Goal: Task Accomplishment & Management: Use online tool/utility

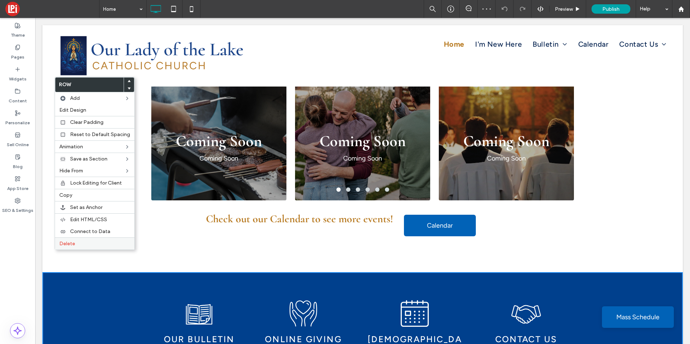
click at [64, 247] on div "Delete" at bounding box center [94, 243] width 79 height 12
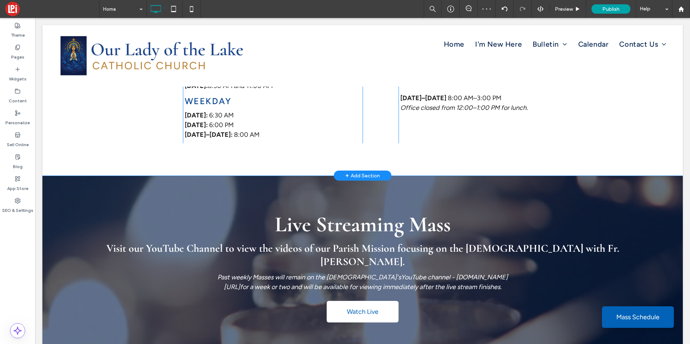
scroll to position [414, 0]
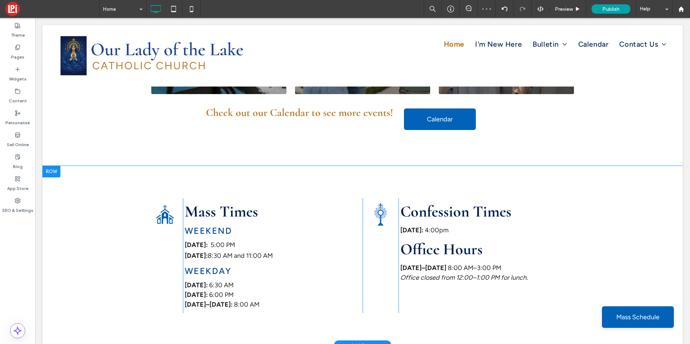
click at [76, 239] on div ".cls-1-1357781828 { fill-rule: evenodd; } Click To Paste Mass Times Weekend Sat…" at bounding box center [362, 256] width 640 height 180
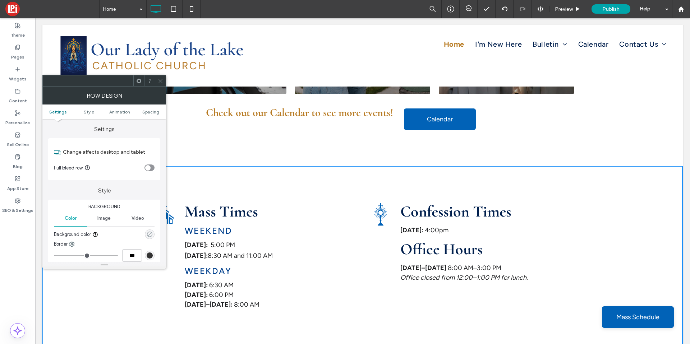
click at [152, 233] on icon "rgba(0, 0, 0, 0)" at bounding box center [150, 234] width 6 height 6
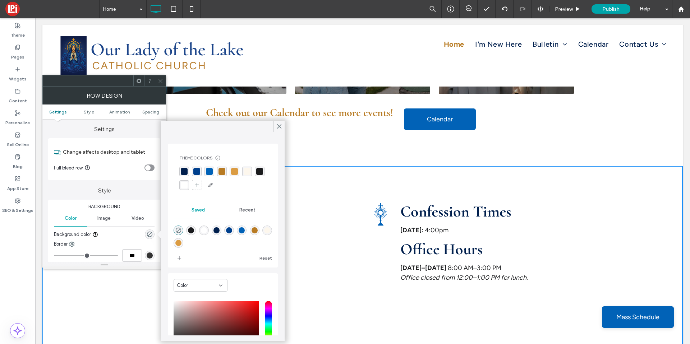
click at [246, 171] on div "rgba(253, 247, 237, 1)" at bounding box center [247, 171] width 7 height 7
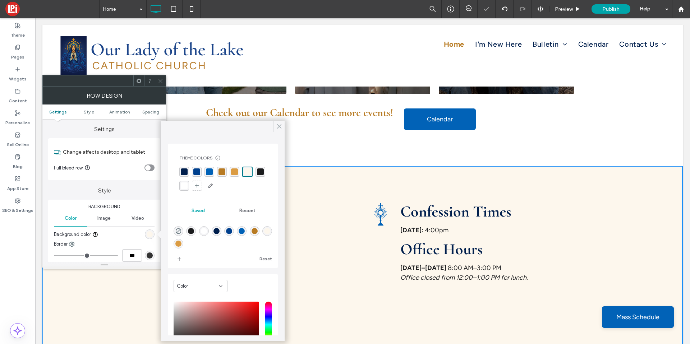
click at [280, 129] on icon at bounding box center [279, 126] width 6 height 6
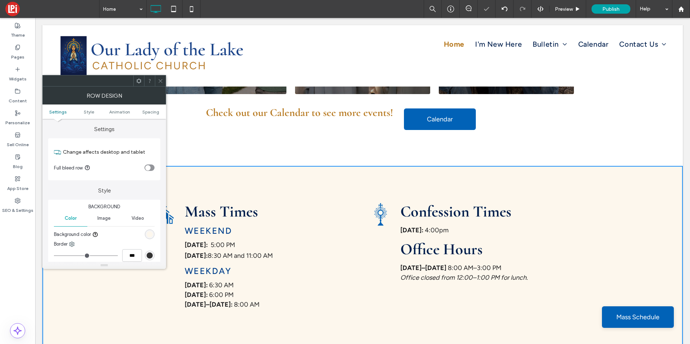
click at [164, 79] on div at bounding box center [160, 80] width 11 height 11
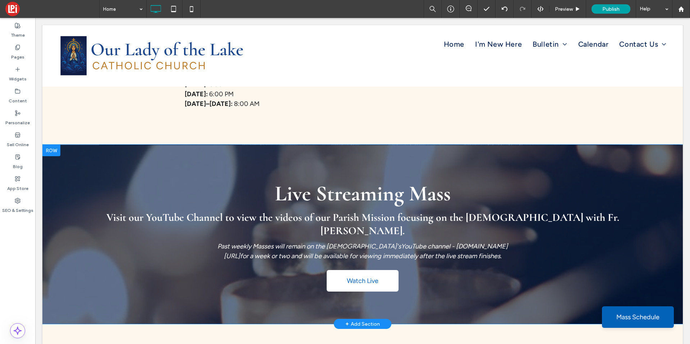
scroll to position [614, 0]
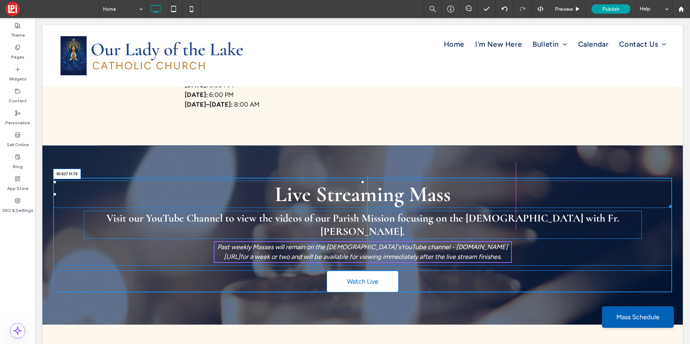
drag, startPoint x: 661, startPoint y: 179, endPoint x: 503, endPoint y: 192, distance: 158.2
click at [503, 192] on div "Live Streaming Mass W:827 H:76 Visit our YouTube Channel to view the videos of …" at bounding box center [362, 235] width 618 height 115
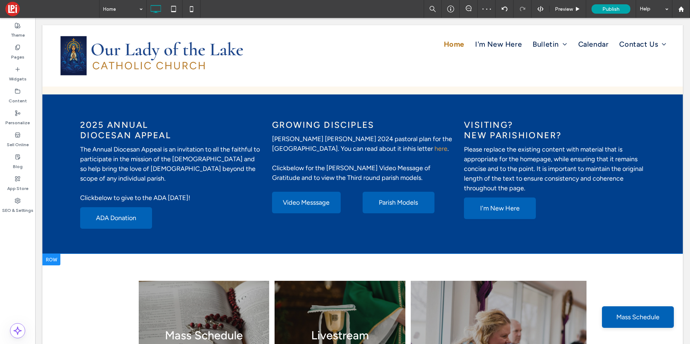
scroll to position [1093, 0]
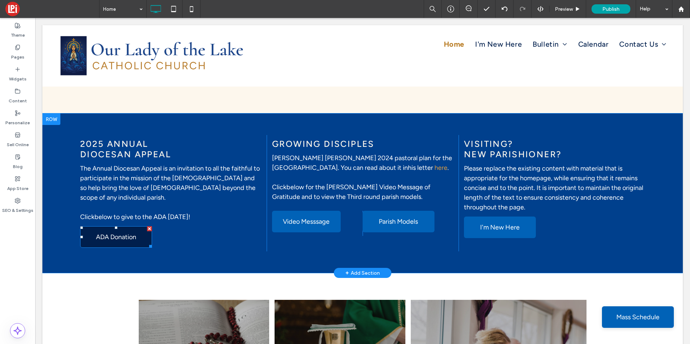
click at [86, 226] on link "ADA Donation" at bounding box center [116, 237] width 72 height 22
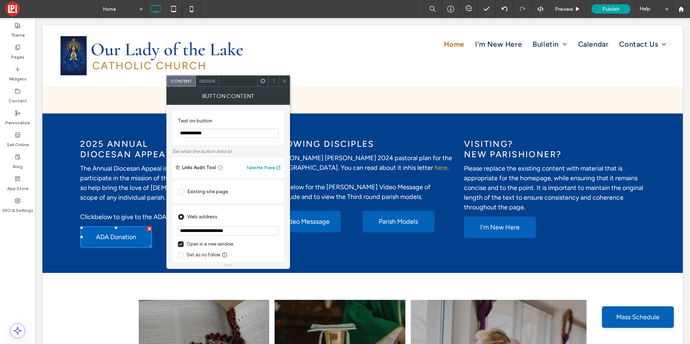
click at [212, 84] on div "Design" at bounding box center [207, 81] width 23 height 11
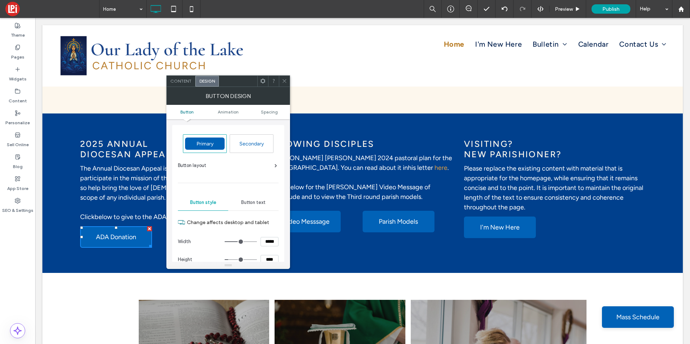
click at [252, 138] on div "Secondary" at bounding box center [252, 144] width 40 height 12
drag, startPoint x: 282, startPoint y: 77, endPoint x: 277, endPoint y: 84, distance: 9.4
click at [282, 77] on span at bounding box center [284, 81] width 5 height 11
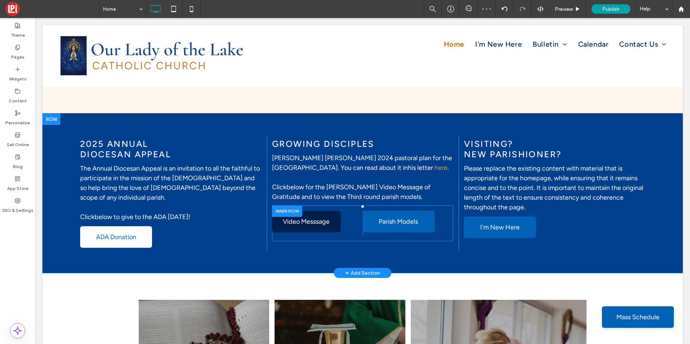
click at [329, 211] on link "Video Messsage" at bounding box center [306, 222] width 69 height 22
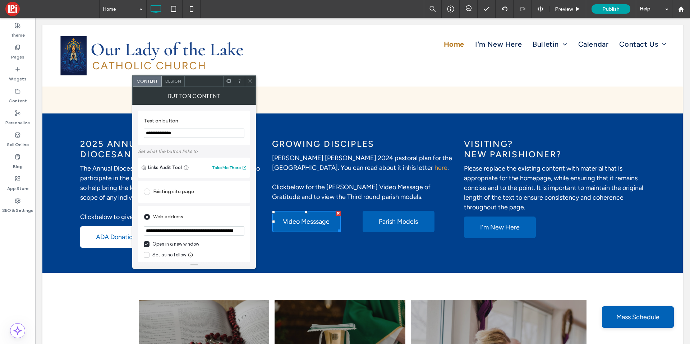
click at [180, 84] on div "Design" at bounding box center [173, 81] width 23 height 11
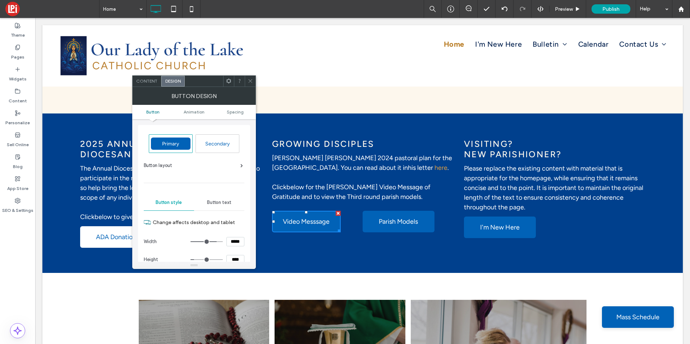
click at [215, 148] on div "Secondary" at bounding box center [218, 144] width 40 height 12
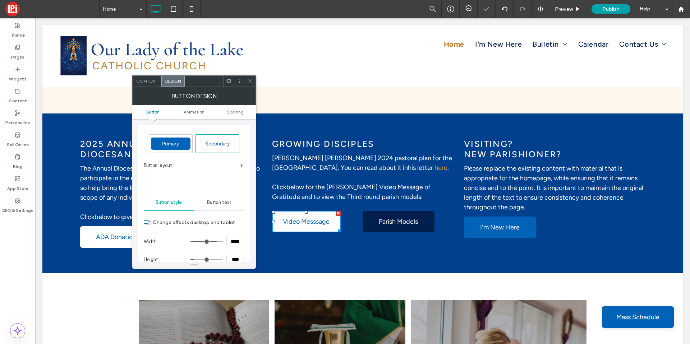
click at [379, 211] on link "Parish Models" at bounding box center [398, 222] width 72 height 22
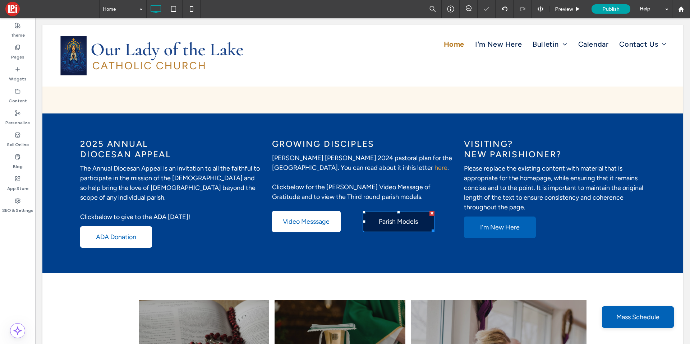
click at [379, 211] on link "Parish Models" at bounding box center [398, 222] width 72 height 22
click at [367, 211] on link "Parish Models" at bounding box center [398, 222] width 72 height 22
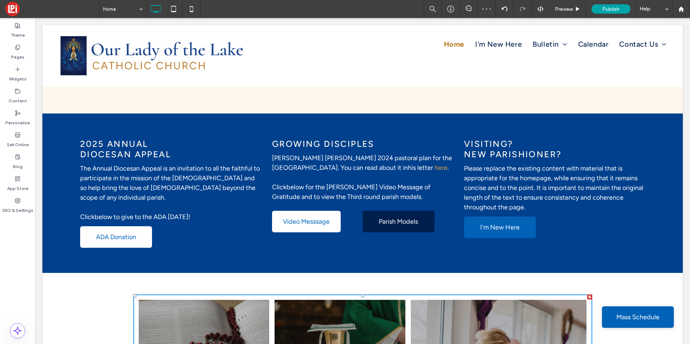
click at [385, 218] on span "Parish Models" at bounding box center [398, 222] width 39 height 8
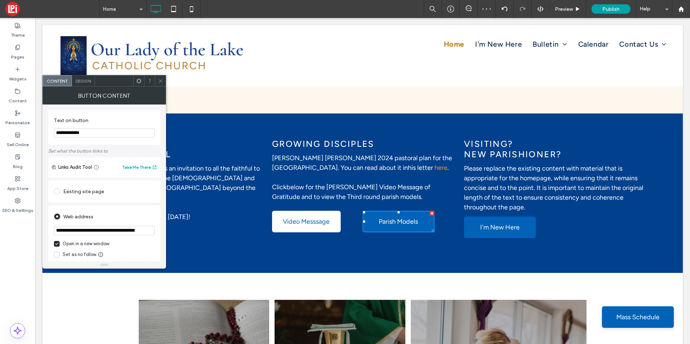
click at [87, 83] on span "Design" at bounding box center [82, 80] width 15 height 5
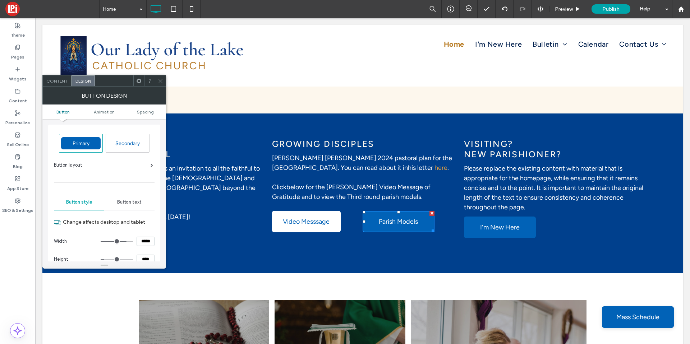
click at [138, 150] on div "Secondary" at bounding box center [127, 143] width 43 height 18
click at [160, 84] on span at bounding box center [160, 80] width 5 height 11
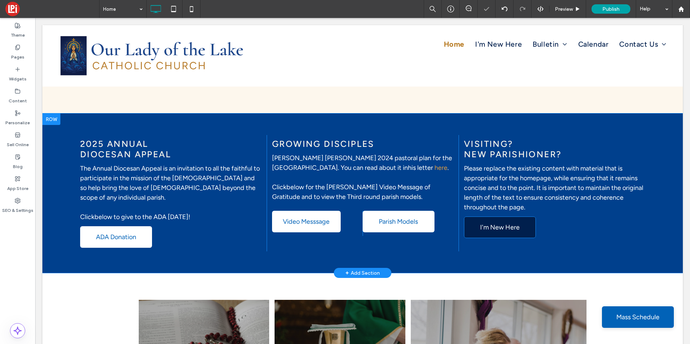
click at [480, 223] on span "I'm New Here" at bounding box center [500, 227] width 40 height 8
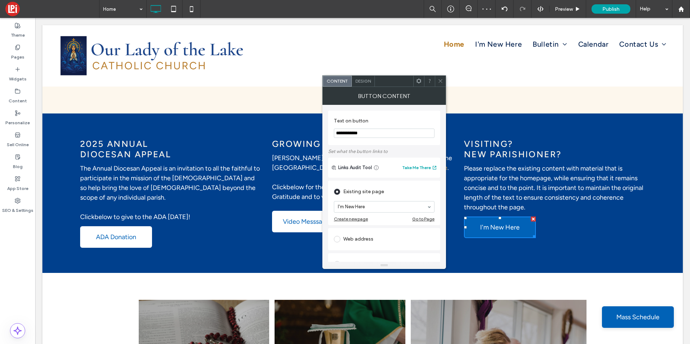
click at [359, 82] on span "Design" at bounding box center [362, 80] width 15 height 5
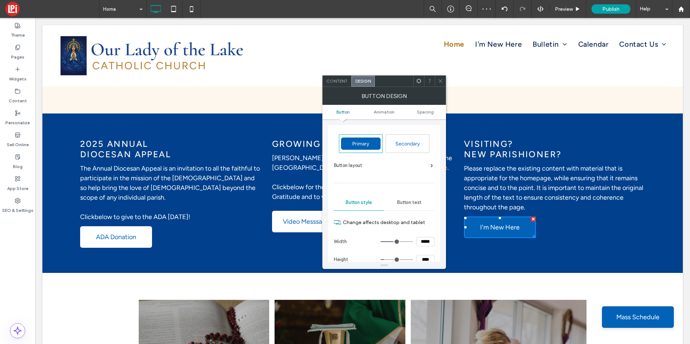
click at [421, 140] on div "Secondary" at bounding box center [408, 144] width 40 height 12
click at [437, 80] on div at bounding box center [440, 81] width 11 height 11
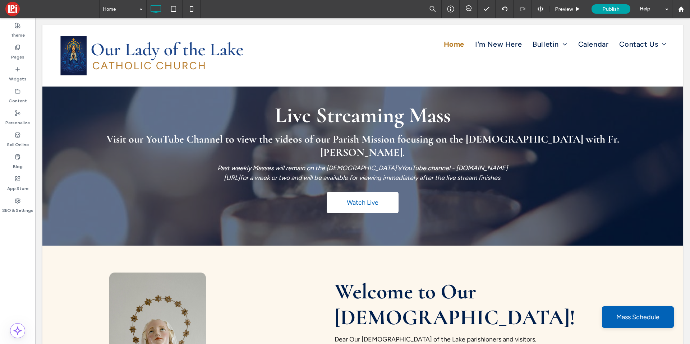
scroll to position [594, 0]
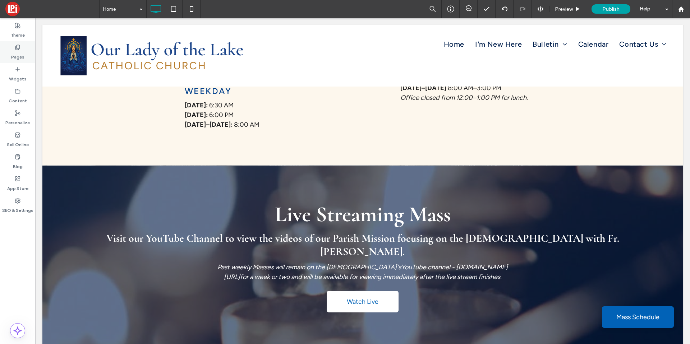
click at [11, 50] on div "Pages" at bounding box center [17, 52] width 35 height 22
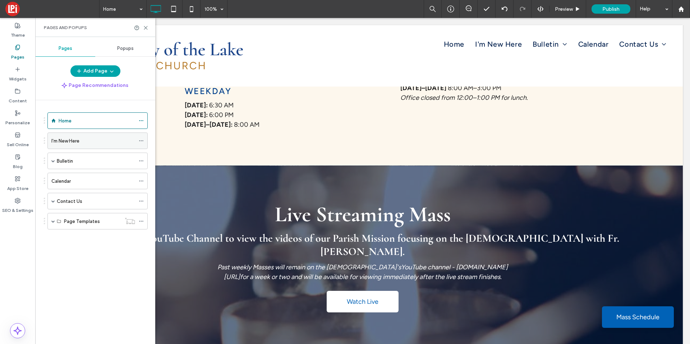
click at [81, 139] on div "I'm New Here" at bounding box center [93, 141] width 84 height 8
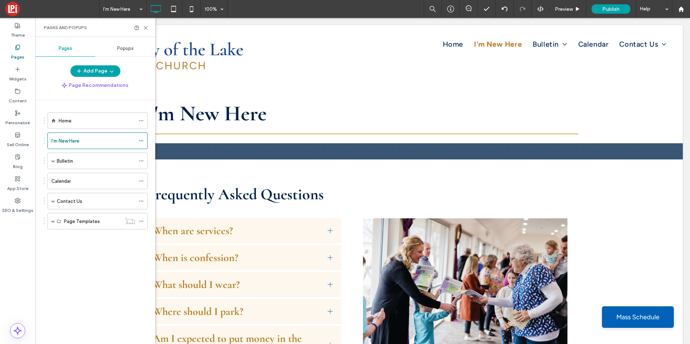
scroll to position [0, 0]
click at [145, 27] on icon at bounding box center [145, 27] width 5 height 5
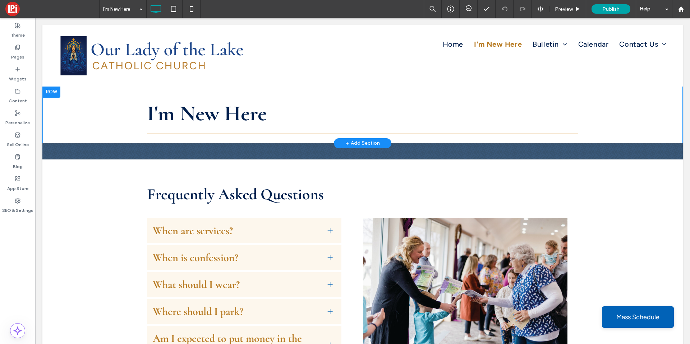
click at [47, 91] on div at bounding box center [51, 91] width 18 height 11
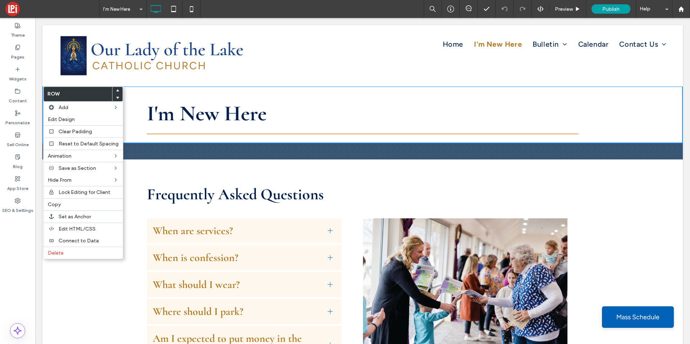
click at [130, 96] on div "I'm New Here Click To Paste Row + Add Section" at bounding box center [362, 114] width 640 height 57
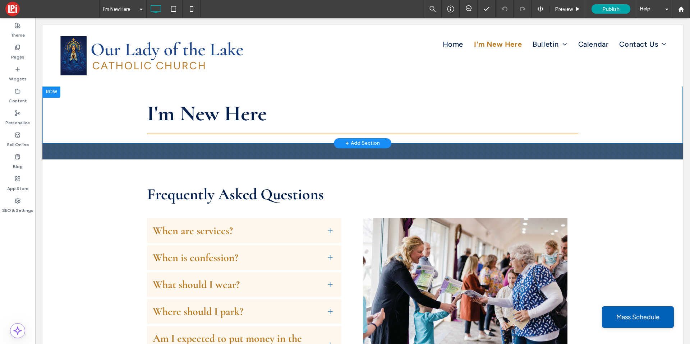
click at [64, 105] on div "I'm New Here Click To Paste Row + Add Section" at bounding box center [362, 114] width 640 height 57
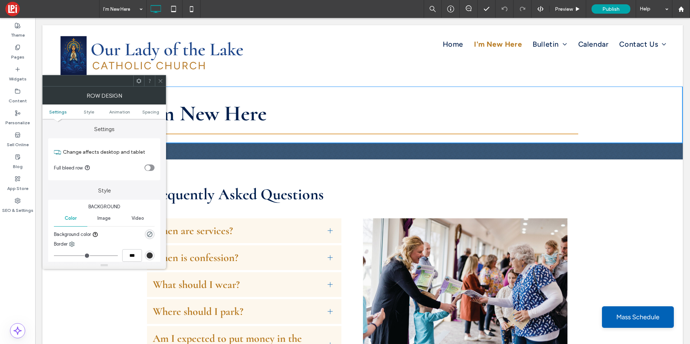
click at [159, 80] on use at bounding box center [160, 81] width 4 height 4
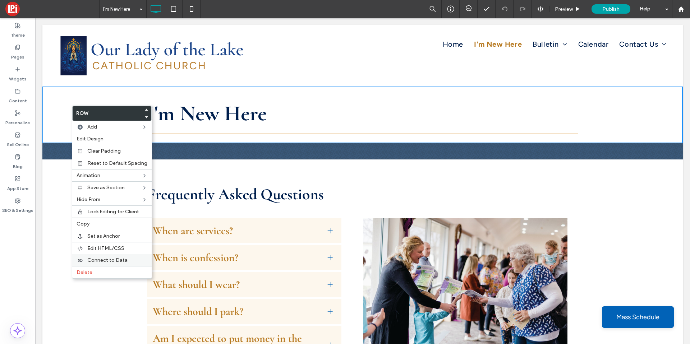
click at [91, 259] on span "Connect to Data" at bounding box center [107, 260] width 40 height 6
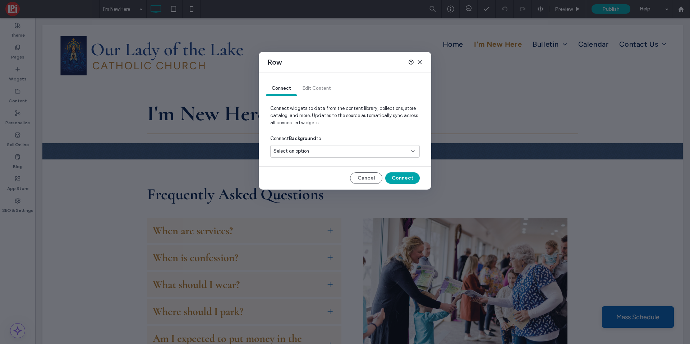
click at [314, 148] on div "Select an option" at bounding box center [340, 151] width 134 height 7
click at [304, 173] on span "Header Image" at bounding box center [301, 176] width 30 height 7
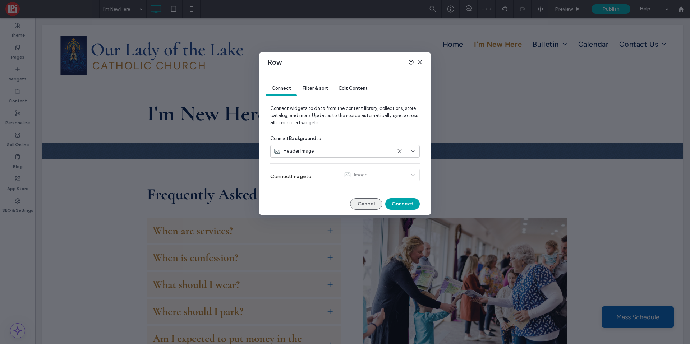
click at [368, 204] on button "Cancel" at bounding box center [366, 203] width 32 height 11
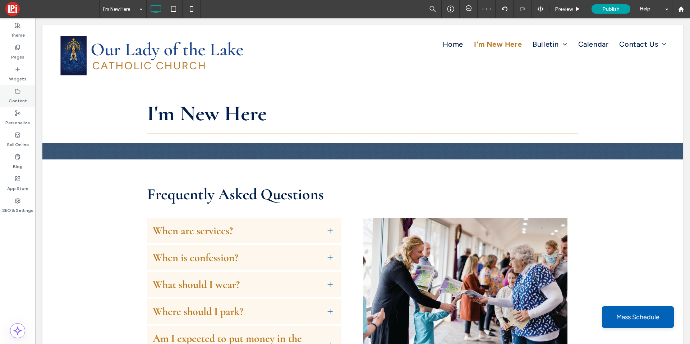
click at [23, 99] on label "Content" at bounding box center [18, 99] width 18 height 10
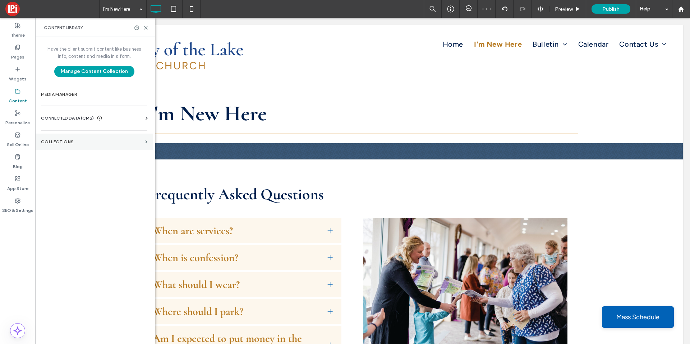
click at [67, 140] on label "Collections" at bounding box center [91, 141] width 101 height 5
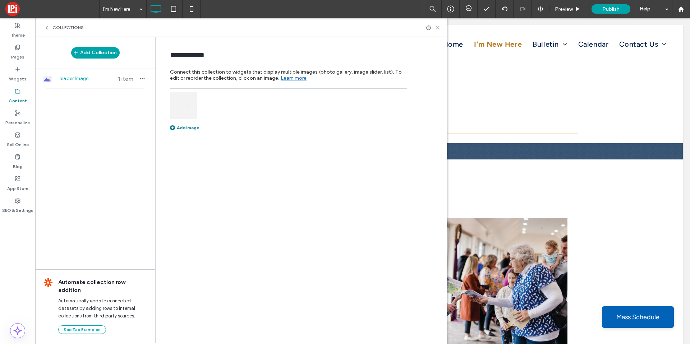
click at [188, 101] on img at bounding box center [183, 105] width 27 height 27
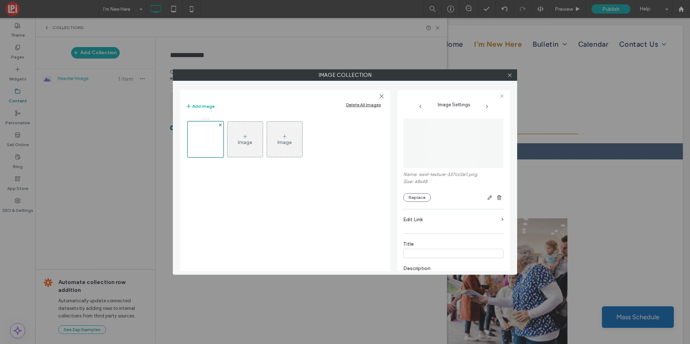
click at [435, 198] on div at bounding box center [467, 197] width 73 height 9
click at [423, 198] on button "Replace" at bounding box center [417, 197] width 28 height 9
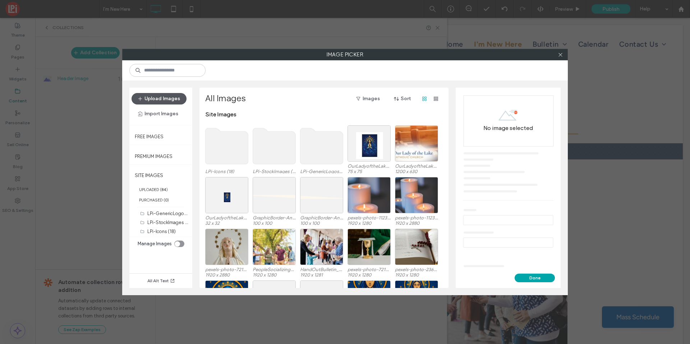
click at [144, 102] on span "button" at bounding box center [140, 98] width 7 height 11
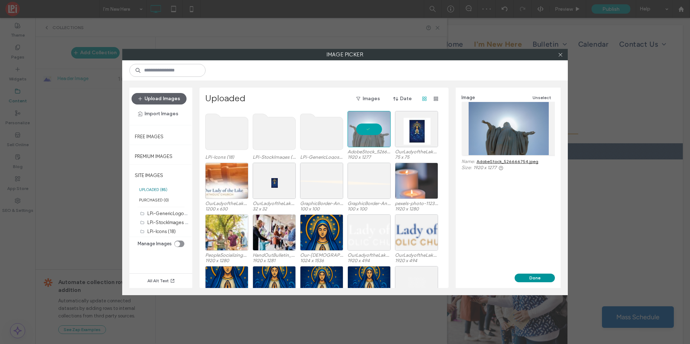
click at [518, 277] on button "Done" at bounding box center [534, 278] width 40 height 9
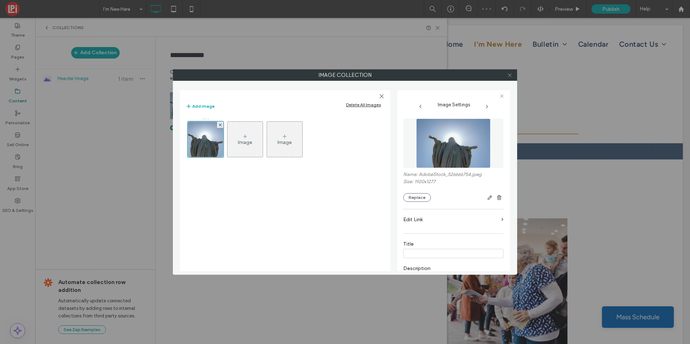
click at [508, 74] on icon at bounding box center [509, 75] width 5 height 5
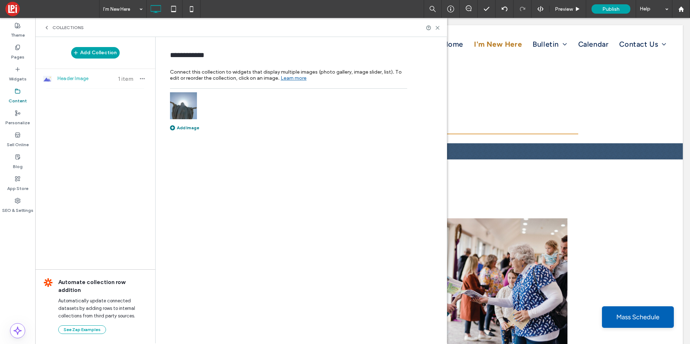
click at [440, 26] on div "Collections" at bounding box center [241, 27] width 412 height 19
click at [439, 26] on icon at bounding box center [437, 27] width 5 height 5
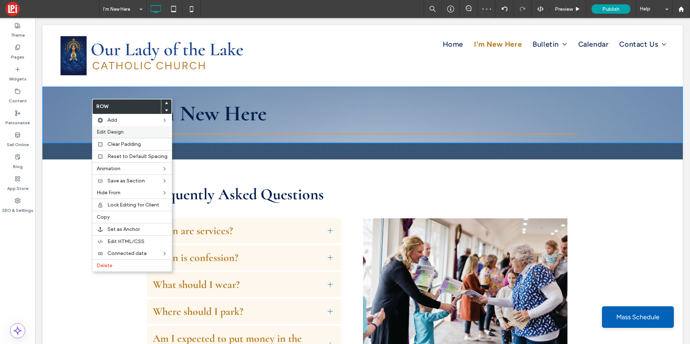
click at [126, 126] on div "Edit Design" at bounding box center [131, 132] width 79 height 12
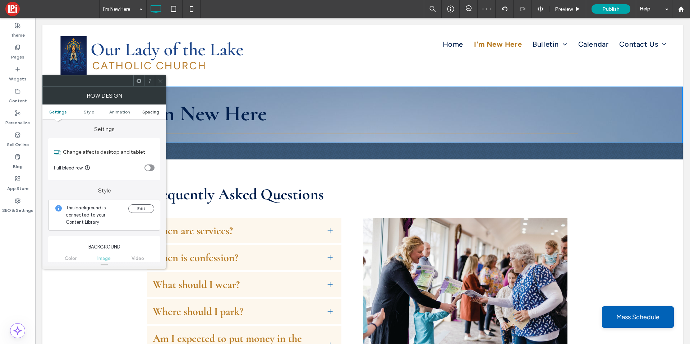
click at [156, 111] on span "Spacing" at bounding box center [150, 111] width 17 height 5
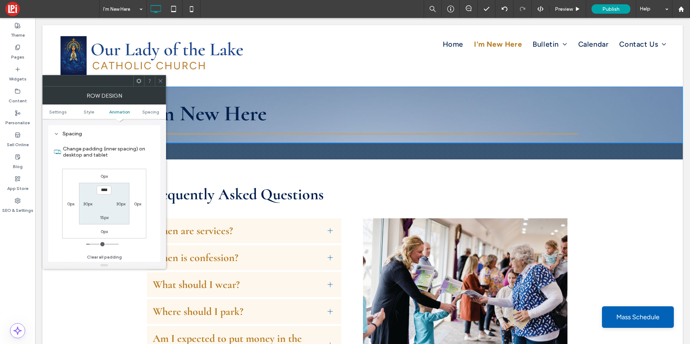
scroll to position [475, 0]
type input "**"
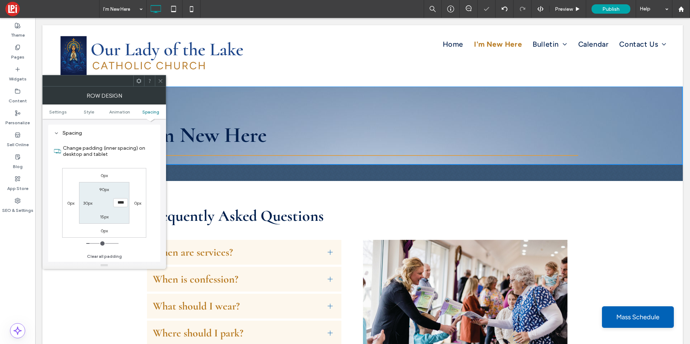
type input "**"
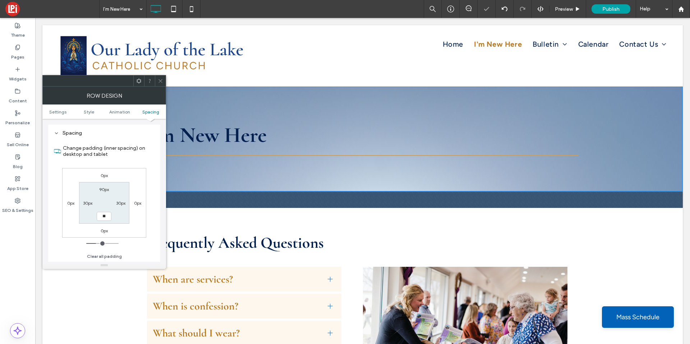
click at [163, 80] on div at bounding box center [160, 80] width 11 height 11
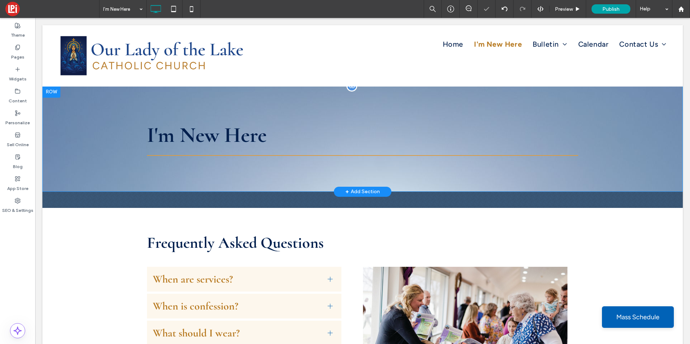
click at [179, 149] on div "I'm New Here Click To Paste" at bounding box center [362, 139] width 431 height 41
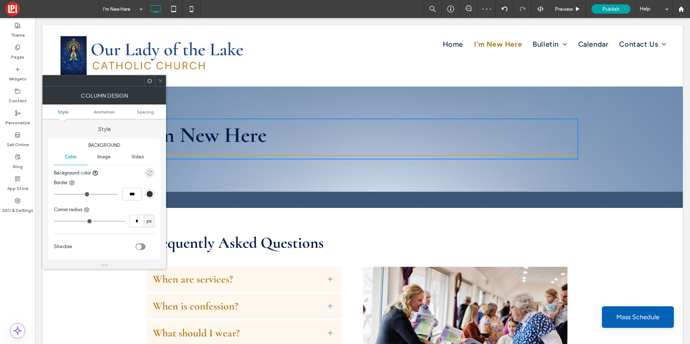
click at [149, 170] on icon "rgba(0, 0, 0, 0)" at bounding box center [150, 173] width 6 height 6
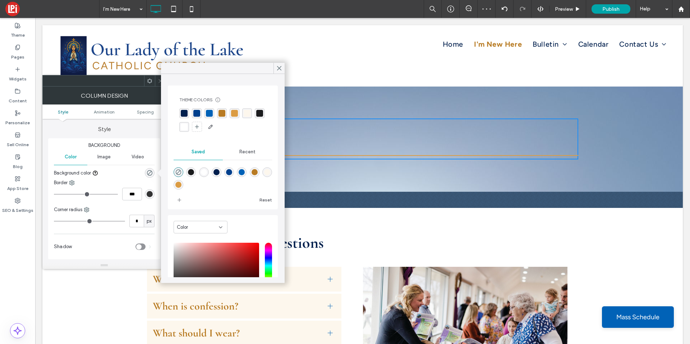
click at [187, 128] on div "rgba(255, 255, 255, 1)" at bounding box center [184, 127] width 7 height 7
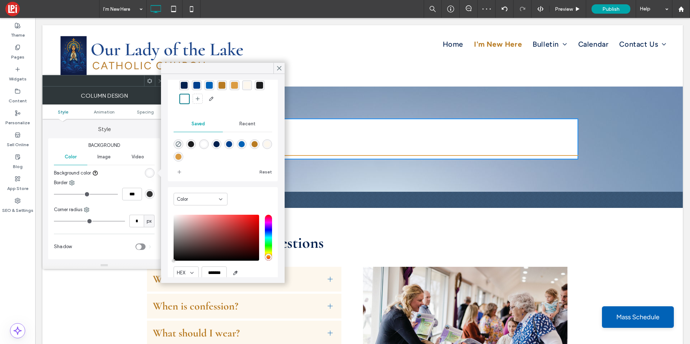
scroll to position [57, 0]
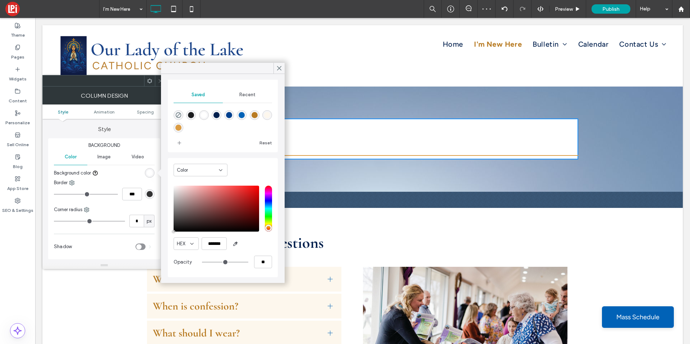
type input "**"
type input "***"
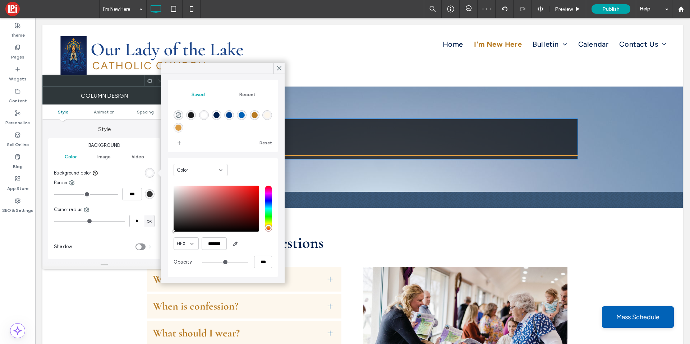
click at [227, 262] on input "range" at bounding box center [225, 262] width 46 height 1
type input "**"
type input "***"
type input "**"
click at [210, 262] on input "range" at bounding box center [225, 262] width 46 height 1
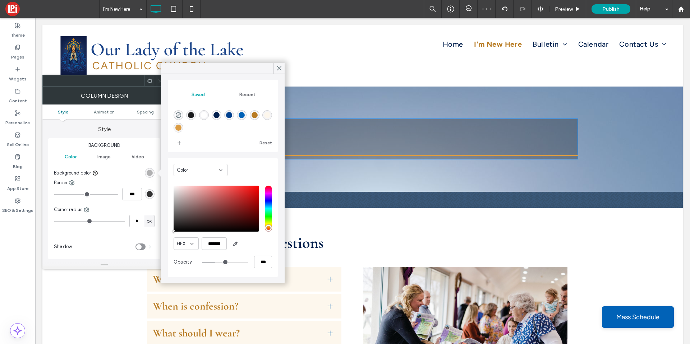
click at [207, 111] on div "rgba(255,255,255,1)" at bounding box center [204, 115] width 10 height 10
type input "*******"
type input "***"
type input "****"
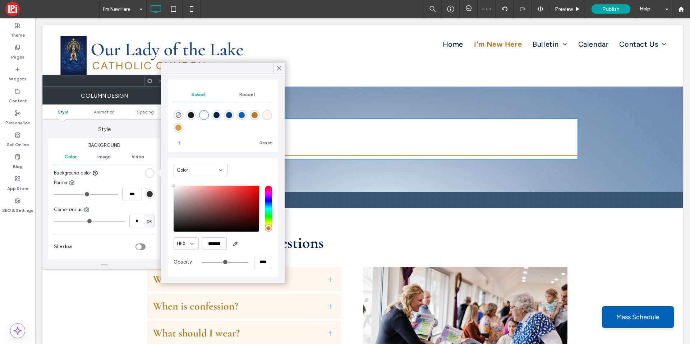
type input "**"
type input "***"
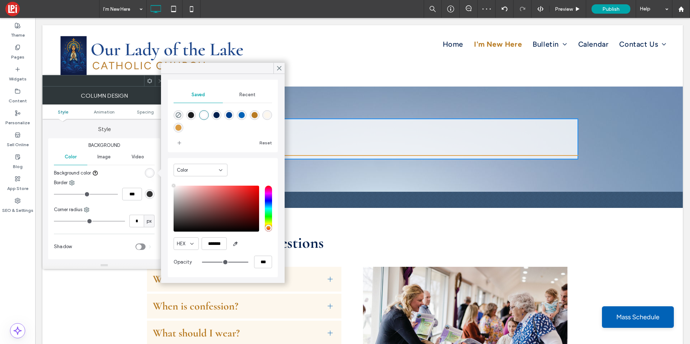
click at [231, 263] on input "range" at bounding box center [225, 262] width 46 height 1
type input "**"
type input "***"
click at [224, 262] on input "range" at bounding box center [225, 262] width 46 height 1
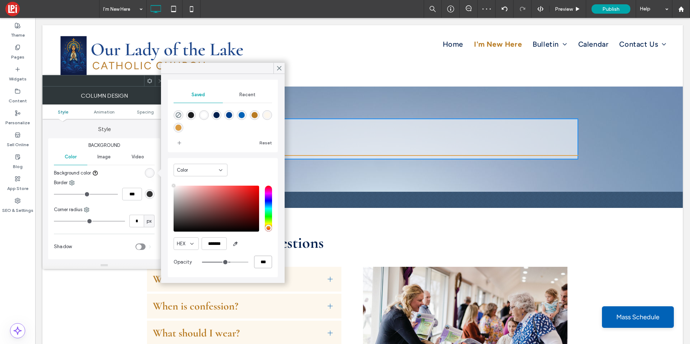
click at [258, 264] on input "***" at bounding box center [263, 262] width 18 height 13
type input "*"
type input "**"
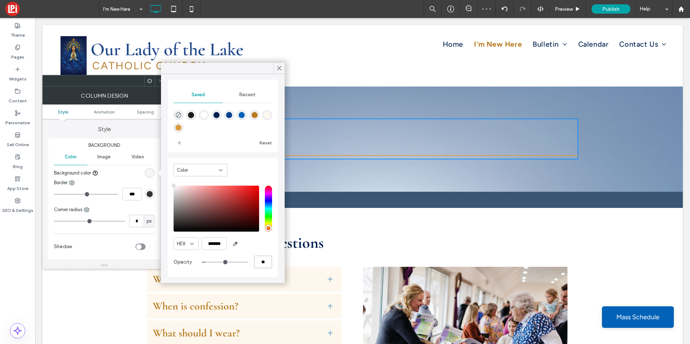
type input "**"
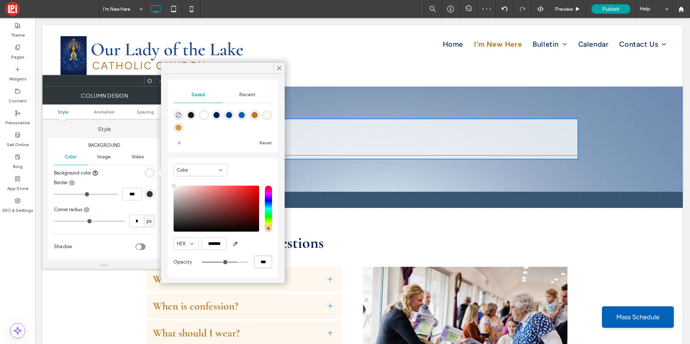
type input "***"
click at [278, 69] on icon at bounding box center [279, 68] width 6 height 6
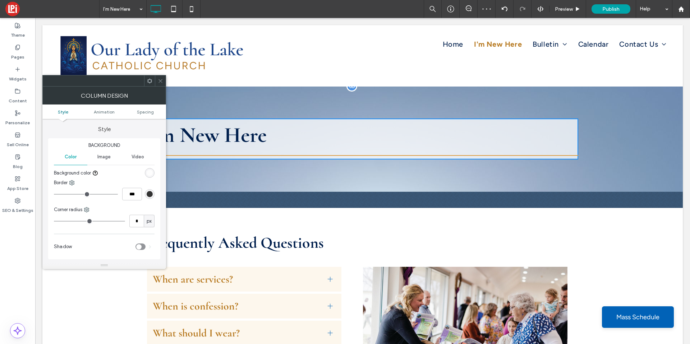
click at [225, 131] on span "I'm New Here" at bounding box center [207, 135] width 120 height 26
click at [221, 137] on span "I'm New Here" at bounding box center [207, 135] width 120 height 26
click at [156, 78] on div at bounding box center [160, 80] width 11 height 11
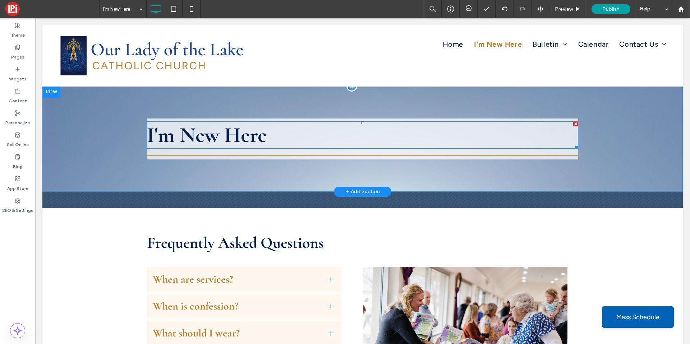
click at [190, 131] on span "I'm New Here" at bounding box center [207, 135] width 120 height 26
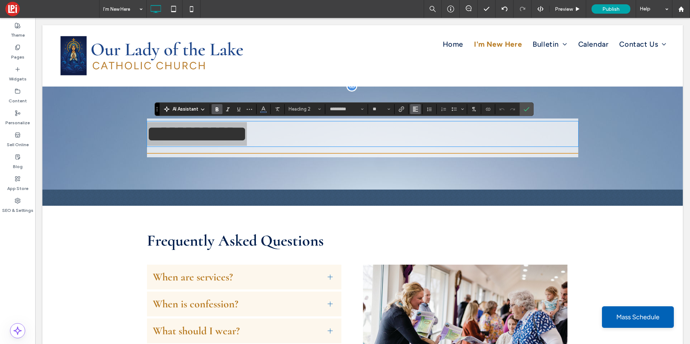
click at [414, 107] on icon "Alignment" at bounding box center [415, 109] width 6 height 6
click at [420, 130] on use "ui.textEditor.alignment.center" at bounding box center [420, 131] width 5 height 5
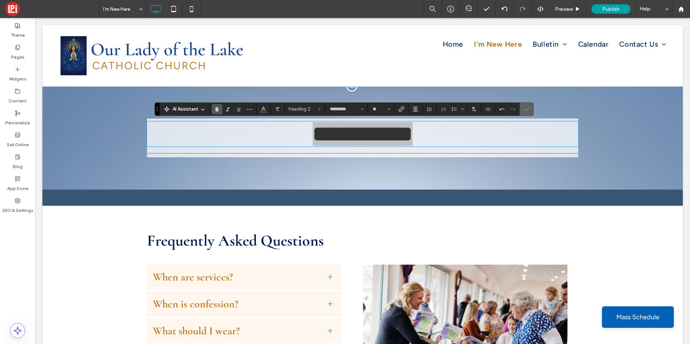
click at [528, 107] on icon "Confirm" at bounding box center [526, 109] width 6 height 6
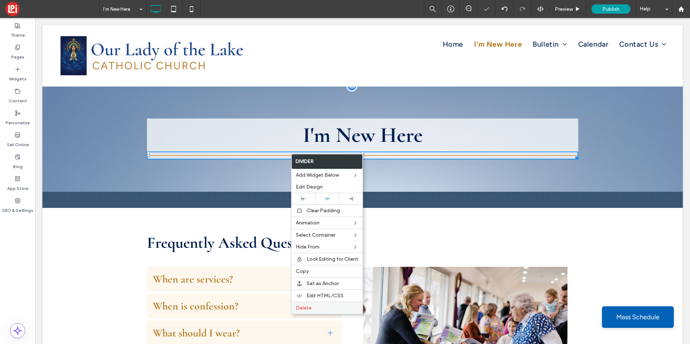
click at [320, 310] on label "Delete" at bounding box center [327, 308] width 62 height 6
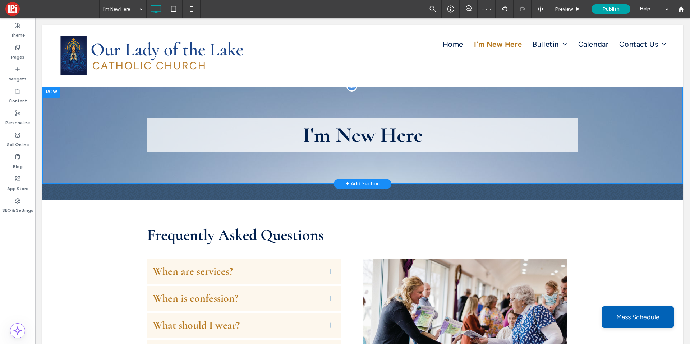
click at [275, 120] on div "I'm New Here Click To Paste" at bounding box center [362, 135] width 431 height 33
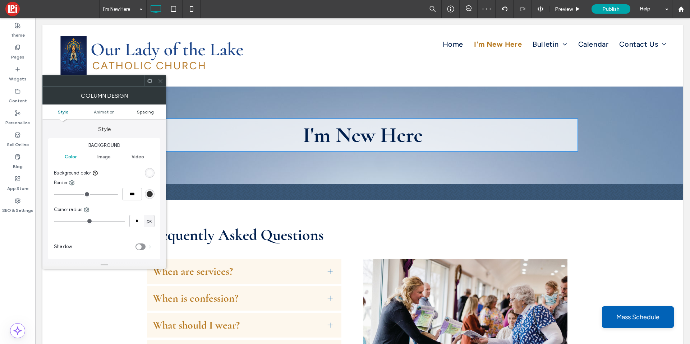
click at [155, 112] on link "Spacing" at bounding box center [145, 111] width 41 height 5
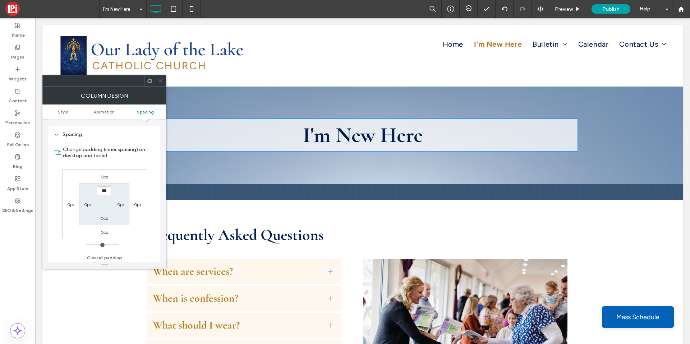
scroll to position [163, 0]
type input "**"
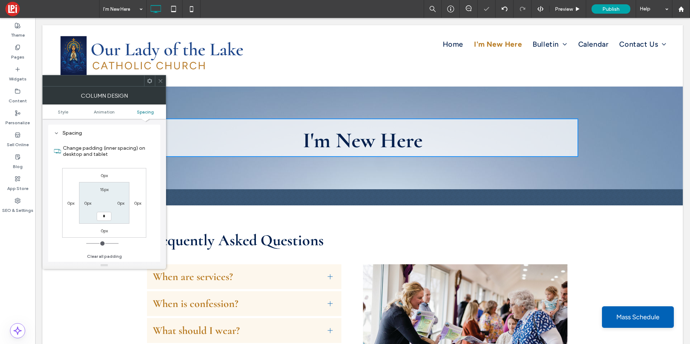
type input "**"
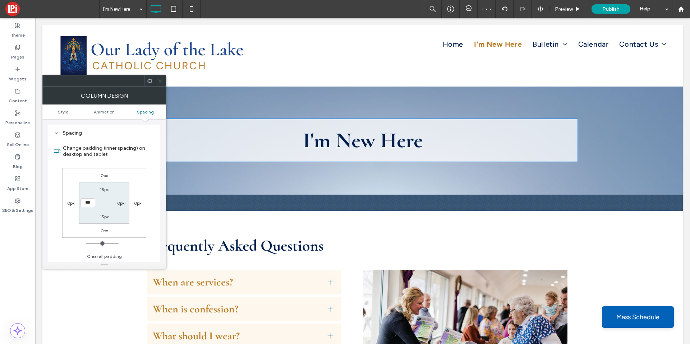
click at [159, 82] on icon at bounding box center [160, 80] width 5 height 5
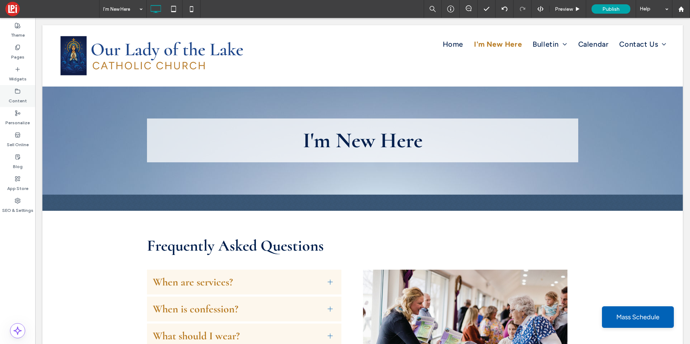
click at [23, 96] on label "Content" at bounding box center [18, 99] width 18 height 10
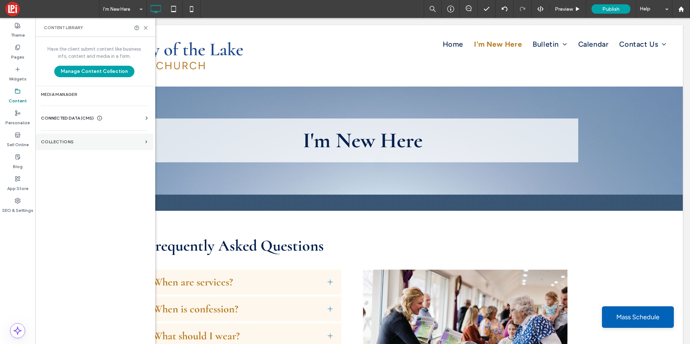
click at [69, 139] on section "Collections" at bounding box center [94, 142] width 118 height 17
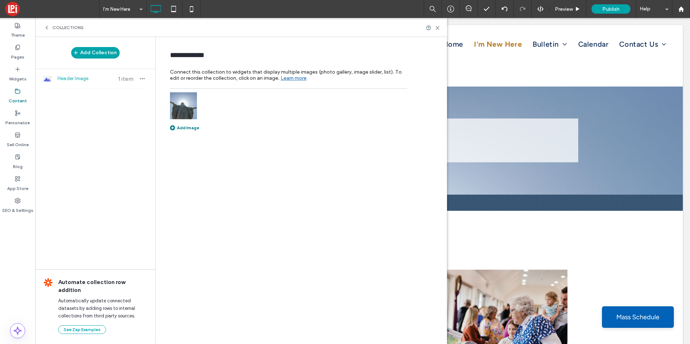
click at [199, 103] on div at bounding box center [288, 105] width 237 height 27
click at [193, 105] on img at bounding box center [183, 105] width 27 height 27
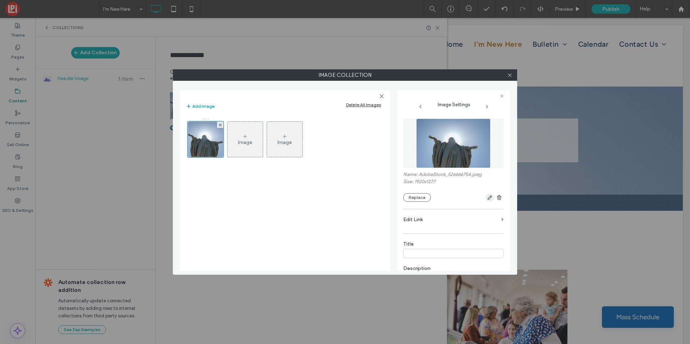
click at [490, 196] on span "button" at bounding box center [489, 197] width 9 height 9
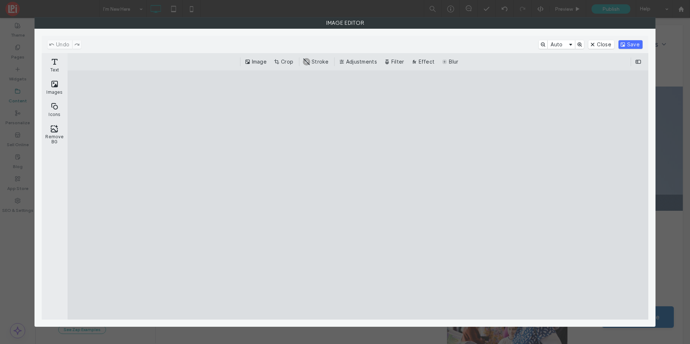
click at [281, 55] on div "Image Crop #ABABAB Stroke Adjustments Filter Effect Blur" at bounding box center [358, 61] width 580 height 17
click at [280, 61] on button "Crop" at bounding box center [284, 61] width 24 height 9
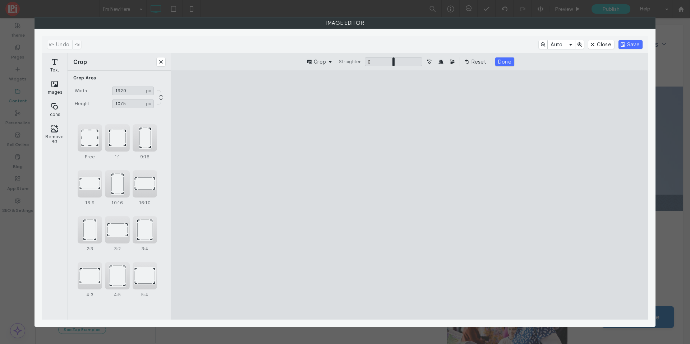
type input "****"
drag, startPoint x: 412, startPoint y: 97, endPoint x: 418, endPoint y: 130, distance: 33.2
click at [409, 195] on cesdk-canvas "Editor canvas" at bounding box center [409, 195] width 0 height 0
click at [626, 47] on button "Save" at bounding box center [630, 44] width 24 height 9
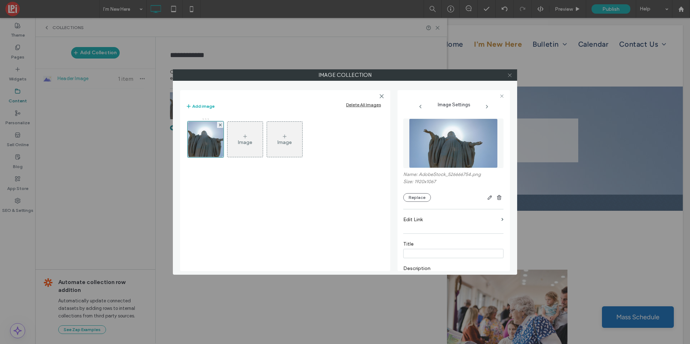
click at [509, 71] on span at bounding box center [509, 75] width 5 height 11
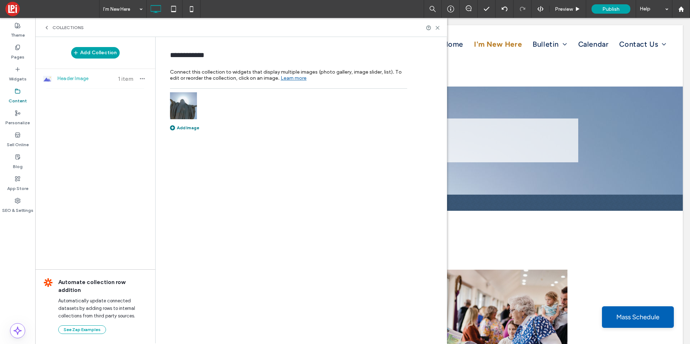
click at [440, 28] on div "Collections" at bounding box center [241, 27] width 412 height 19
click at [439, 28] on icon at bounding box center [437, 27] width 5 height 5
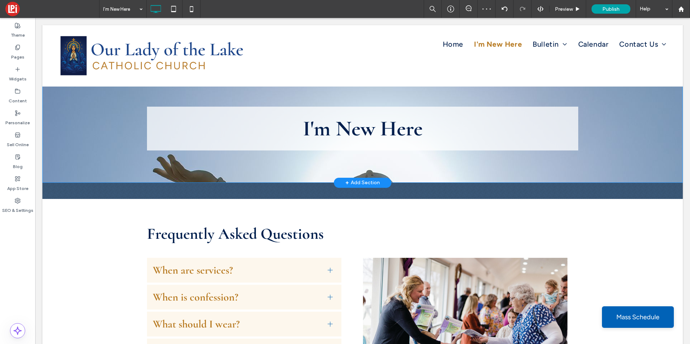
scroll to position [0, 0]
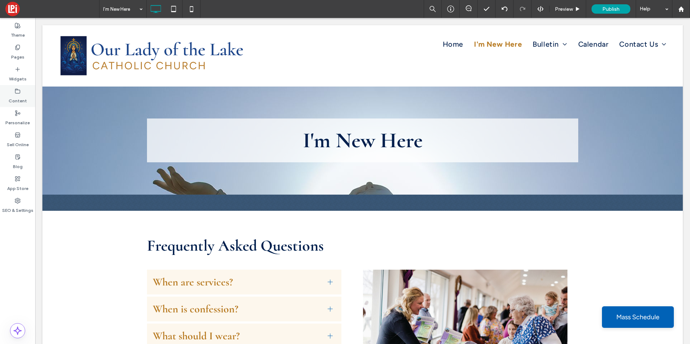
click at [14, 98] on label "Content" at bounding box center [18, 99] width 18 height 10
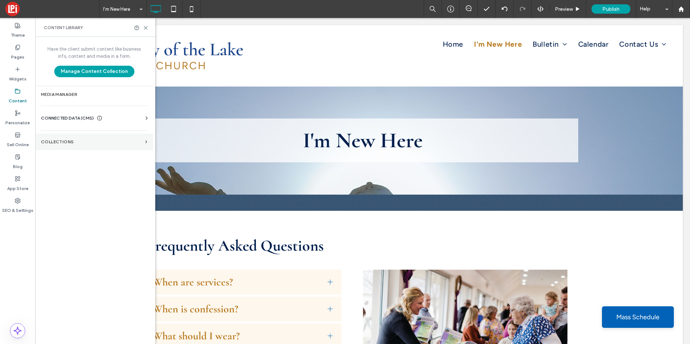
click at [67, 145] on section "Collections" at bounding box center [94, 142] width 118 height 17
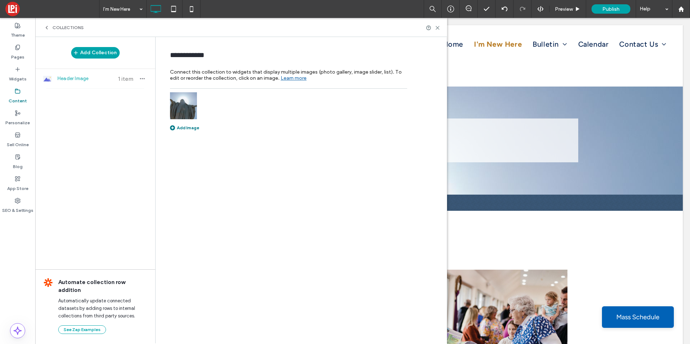
click at [172, 107] on img at bounding box center [183, 105] width 27 height 27
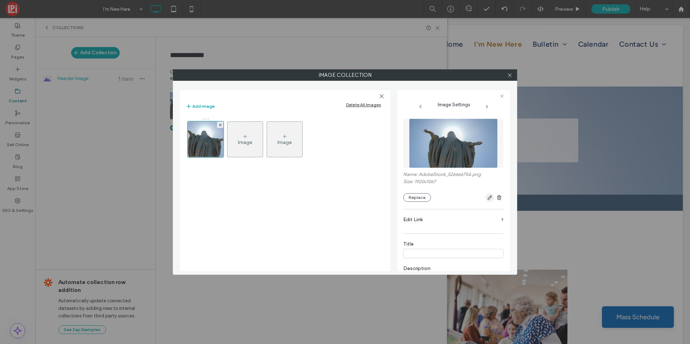
click at [489, 199] on icon "button" at bounding box center [490, 198] width 6 height 6
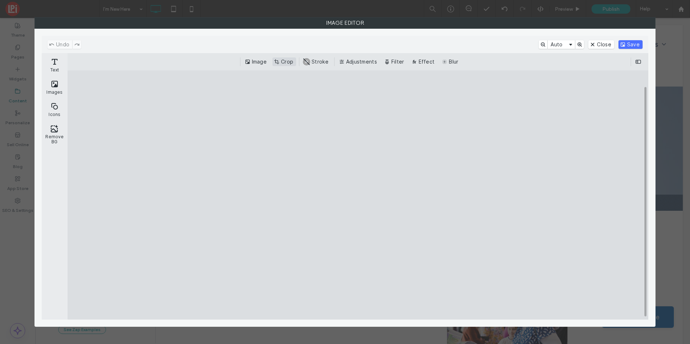
click at [286, 59] on button "Crop" at bounding box center [284, 61] width 24 height 9
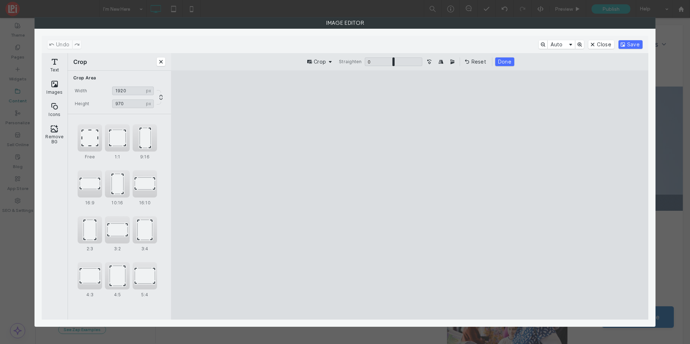
type input "***"
drag, startPoint x: 411, startPoint y: 96, endPoint x: 413, endPoint y: 121, distance: 24.9
click at [409, 195] on cesdk-canvas "Editor canvas" at bounding box center [409, 195] width 0 height 0
click at [624, 46] on button "Save" at bounding box center [630, 44] width 24 height 9
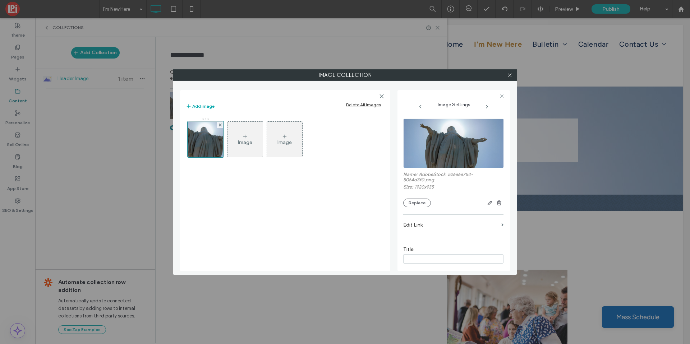
click at [515, 71] on label "Image Collection" at bounding box center [344, 75] width 343 height 11
click at [513, 72] on div at bounding box center [509, 75] width 11 height 11
click at [511, 73] on icon at bounding box center [508, 75] width 5 height 5
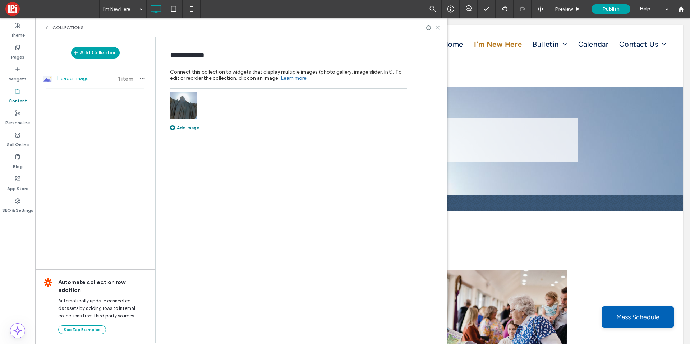
click at [440, 25] on div "Collections" at bounding box center [241, 27] width 412 height 19
click at [440, 26] on icon at bounding box center [437, 27] width 5 height 5
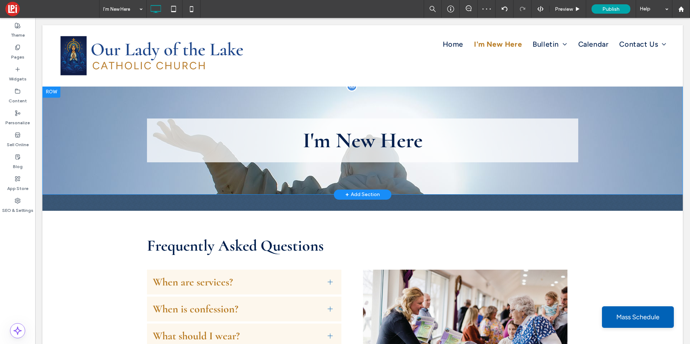
click at [113, 101] on div "I'm New Here Click To Paste Row + Add Section" at bounding box center [362, 140] width 640 height 108
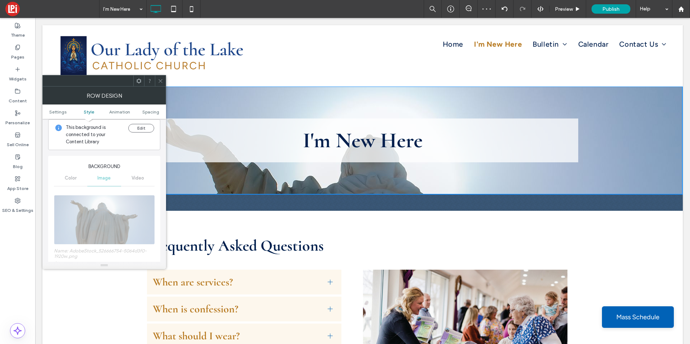
scroll to position [155, 0]
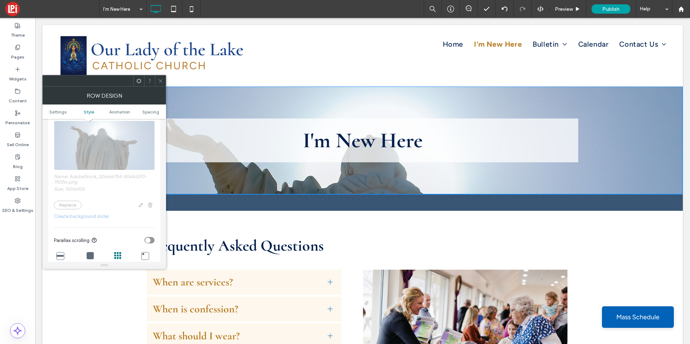
click at [149, 235] on section "Parallax scrolling" at bounding box center [104, 240] width 101 height 18
click at [150, 238] on div "toggle" at bounding box center [147, 240] width 5 height 5
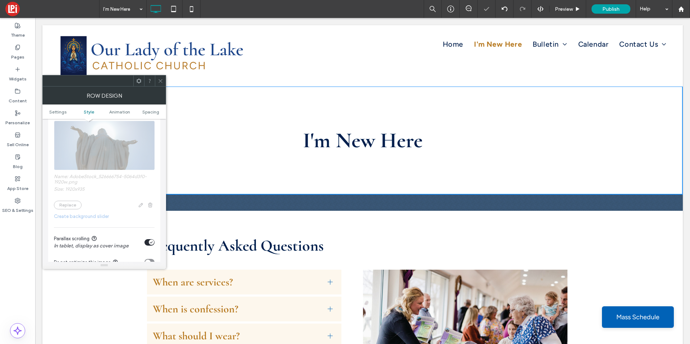
click at [160, 81] on use at bounding box center [160, 81] width 4 height 4
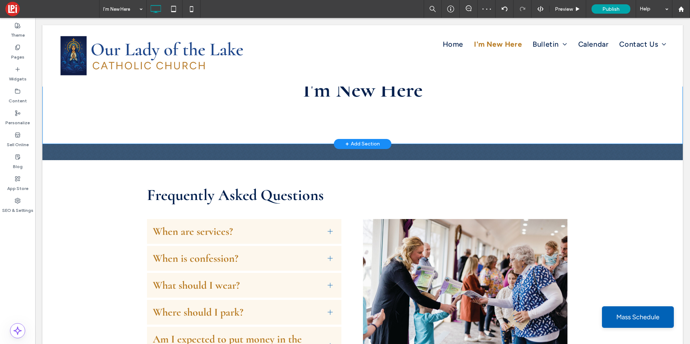
scroll to position [0, 0]
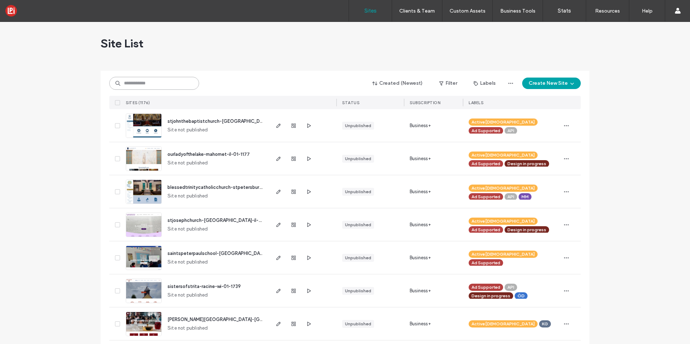
click at [138, 85] on input at bounding box center [154, 83] width 90 height 13
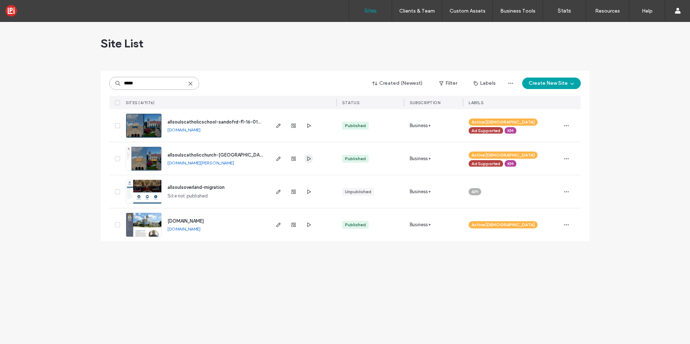
type input "*****"
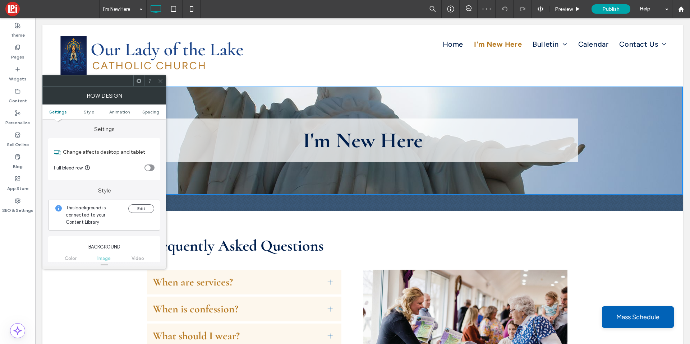
click at [162, 81] on icon at bounding box center [160, 80] width 5 height 5
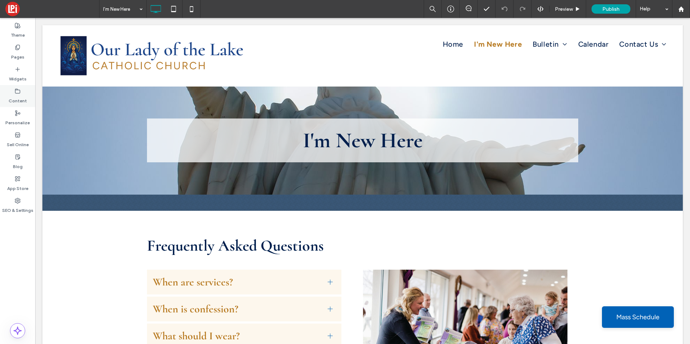
click at [18, 96] on label "Content" at bounding box center [18, 99] width 18 height 10
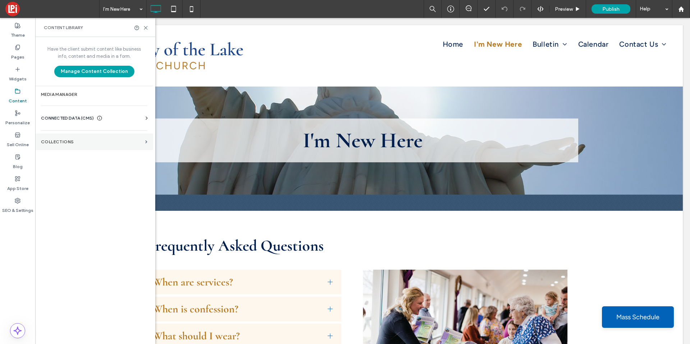
click at [72, 136] on section "Collections" at bounding box center [94, 142] width 118 height 17
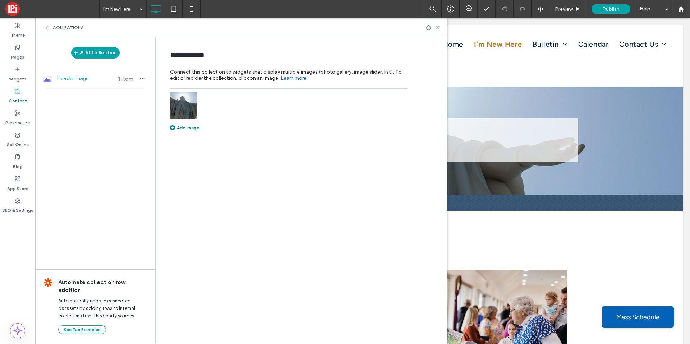
click at [184, 117] on img at bounding box center [183, 105] width 27 height 27
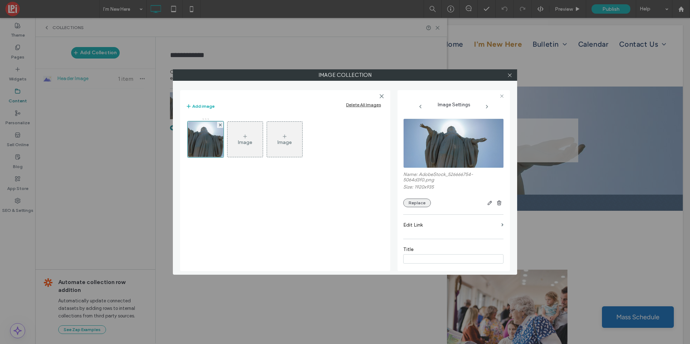
click at [418, 206] on button "Replace" at bounding box center [417, 203] width 28 height 9
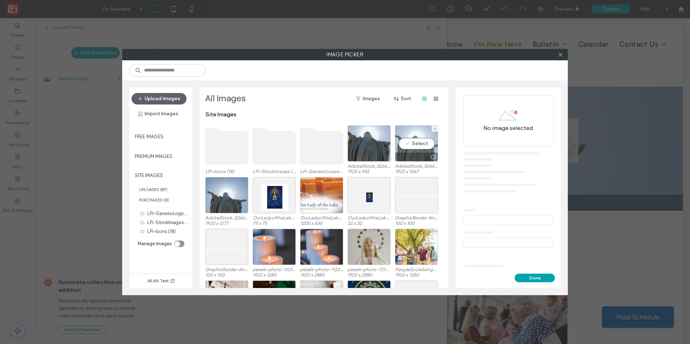
click at [411, 157] on div at bounding box center [416, 157] width 42 height 9
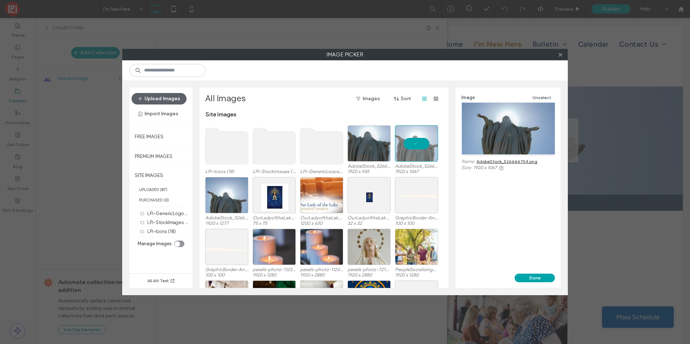
click at [520, 272] on div "Image Unselect Name: AdobeStock_526666754.png Size: 1920 x 1067" at bounding box center [507, 181] width 105 height 186
click at [520, 279] on button "Done" at bounding box center [534, 278] width 40 height 9
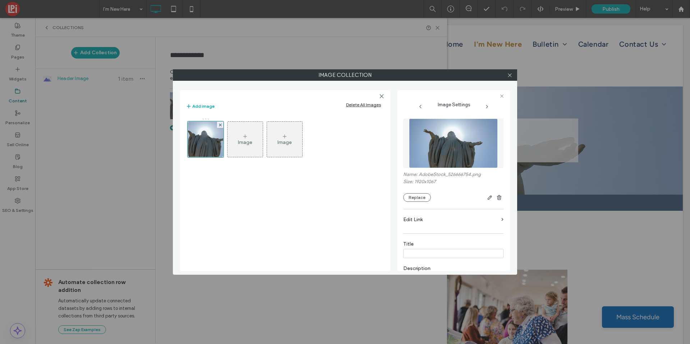
drag, startPoint x: 511, startPoint y: 75, endPoint x: 484, endPoint y: 60, distance: 30.9
click at [511, 75] on icon at bounding box center [509, 75] width 5 height 5
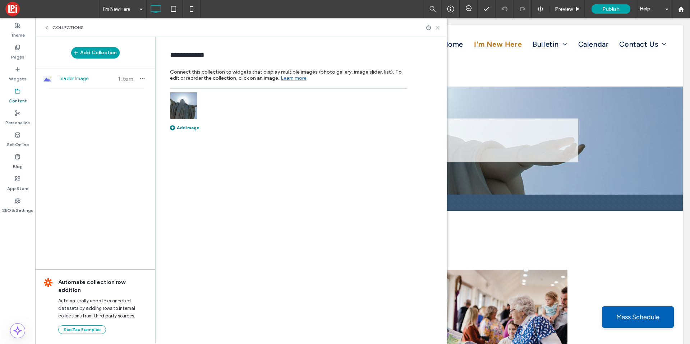
click at [436, 29] on use at bounding box center [437, 27] width 3 height 3
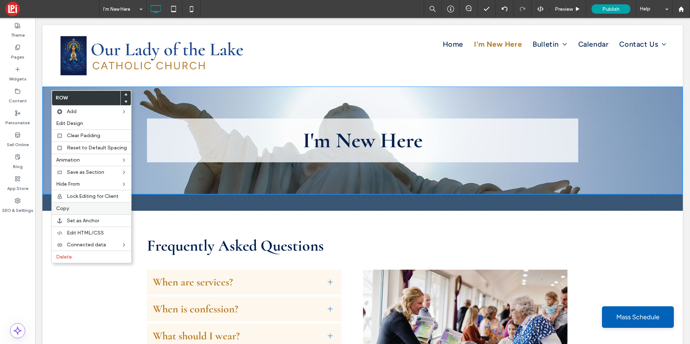
click at [69, 204] on div "Copy" at bounding box center [91, 208] width 79 height 12
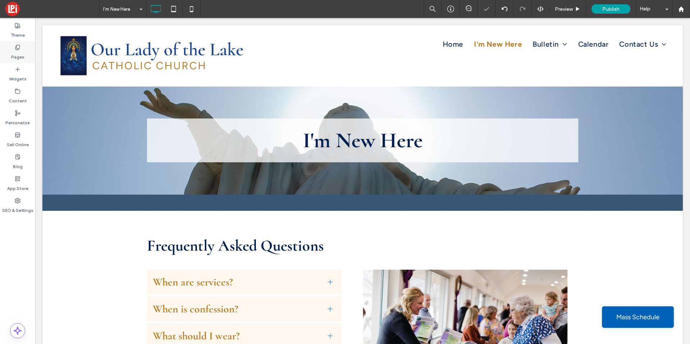
click at [22, 50] on label "Pages" at bounding box center [17, 55] width 13 height 10
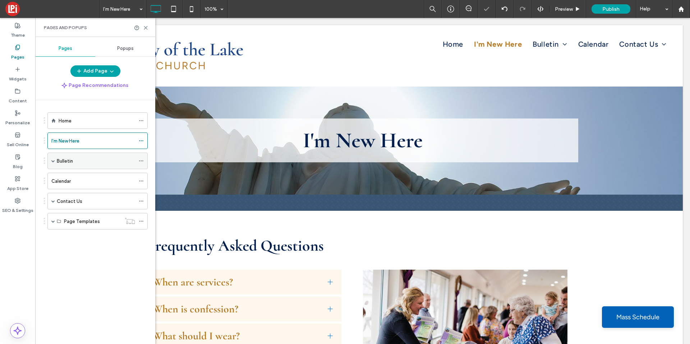
click at [70, 157] on label "Bulletin" at bounding box center [65, 161] width 16 height 13
click at [145, 28] on icon at bounding box center [145, 27] width 5 height 5
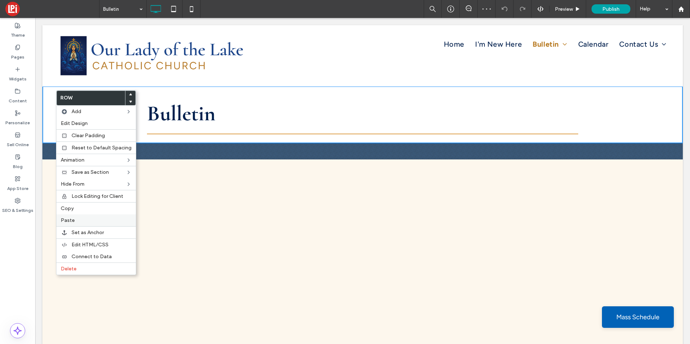
click at [69, 215] on div "Paste" at bounding box center [95, 220] width 79 height 12
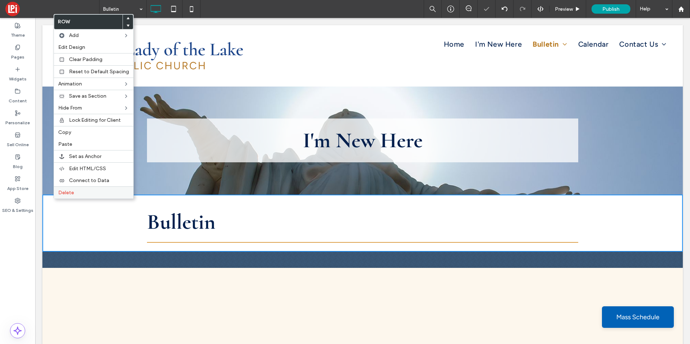
click at [71, 194] on span "Delete" at bounding box center [66, 193] width 16 height 6
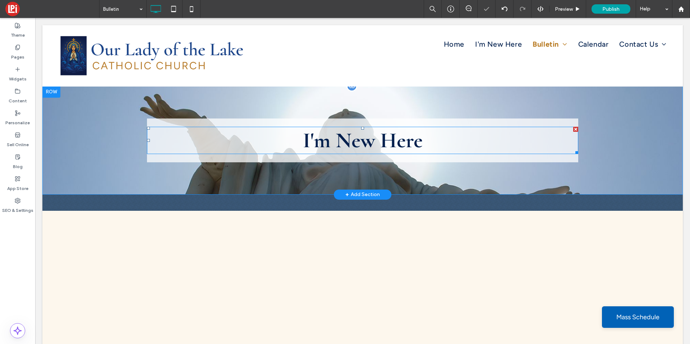
click at [347, 146] on span "I'm New Here" at bounding box center [363, 141] width 120 height 26
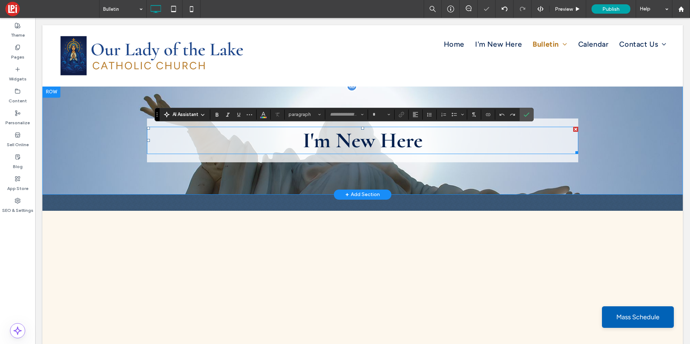
type input "*********"
type input "**"
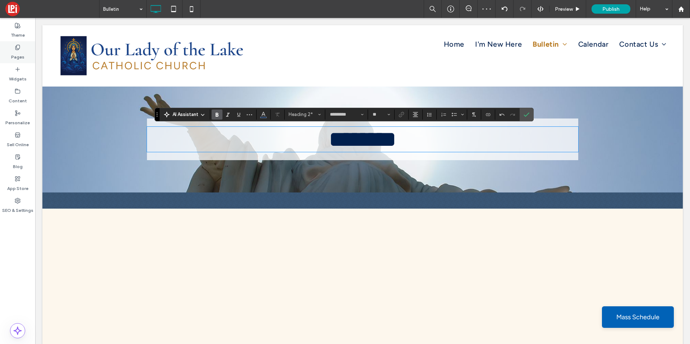
click at [23, 59] on label "Pages" at bounding box center [17, 55] width 13 height 10
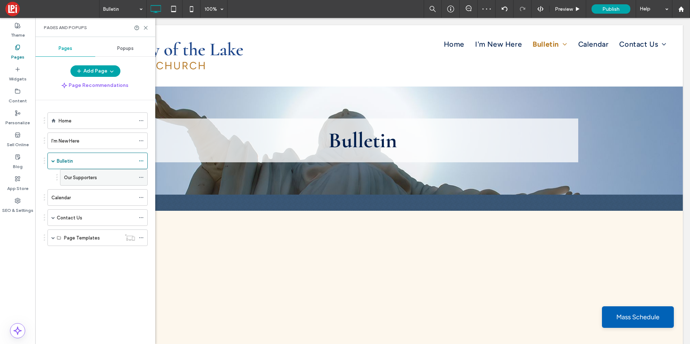
click at [76, 179] on label "Our Supporters" at bounding box center [80, 177] width 33 height 13
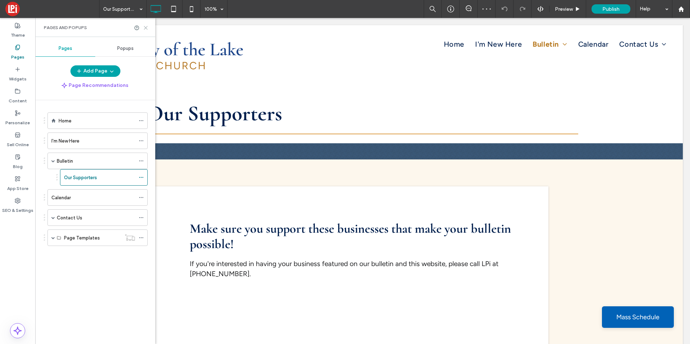
click at [145, 27] on use at bounding box center [145, 27] width 3 height 3
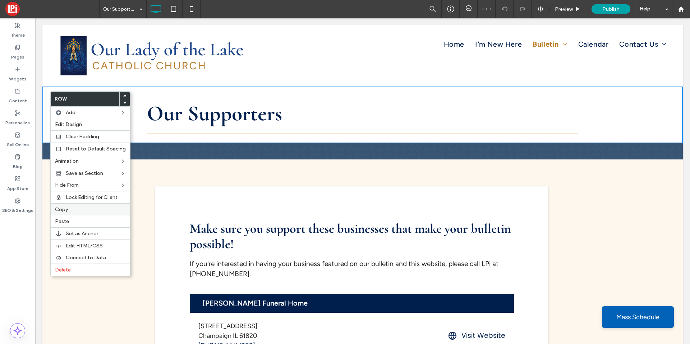
click at [71, 214] on div "Copy" at bounding box center [90, 209] width 79 height 12
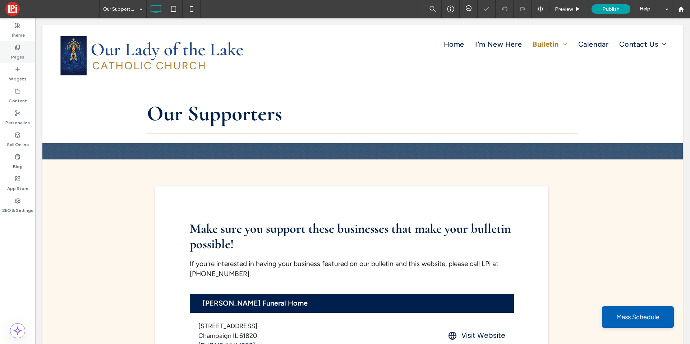
click at [23, 46] on div "Pages" at bounding box center [17, 52] width 35 height 22
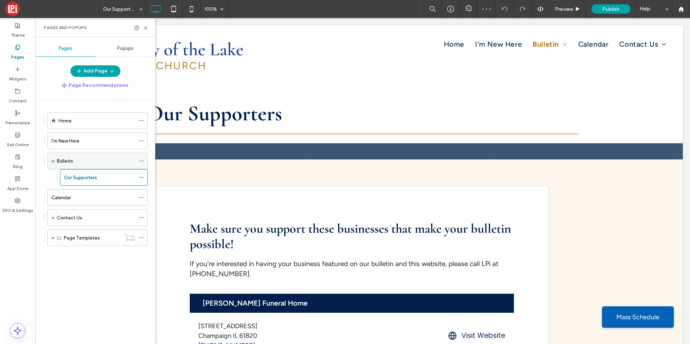
click at [65, 159] on label "Bulletin" at bounding box center [65, 161] width 16 height 13
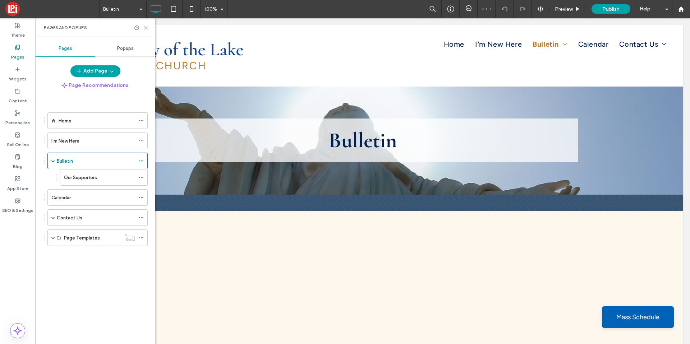
click at [146, 26] on icon at bounding box center [145, 27] width 5 height 5
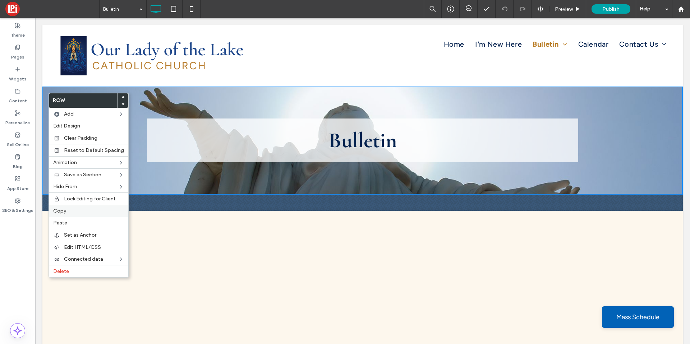
click at [63, 214] on span "Copy" at bounding box center [59, 211] width 13 height 6
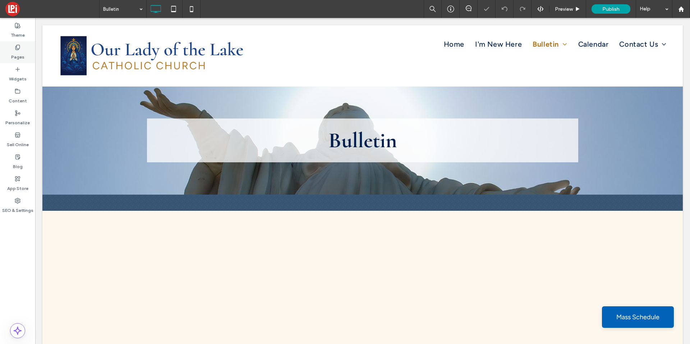
click at [18, 50] on icon at bounding box center [18, 48] width 6 height 6
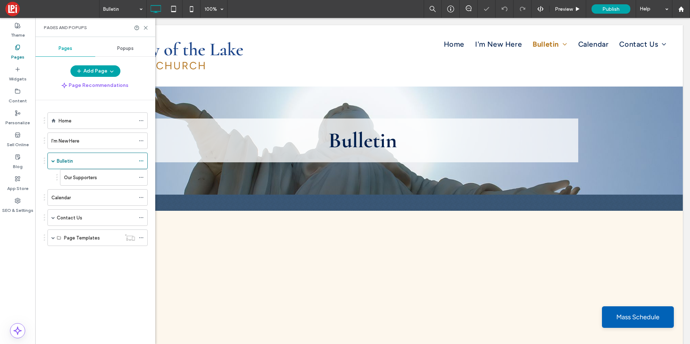
click at [73, 175] on label "Our Supporters" at bounding box center [80, 177] width 33 height 13
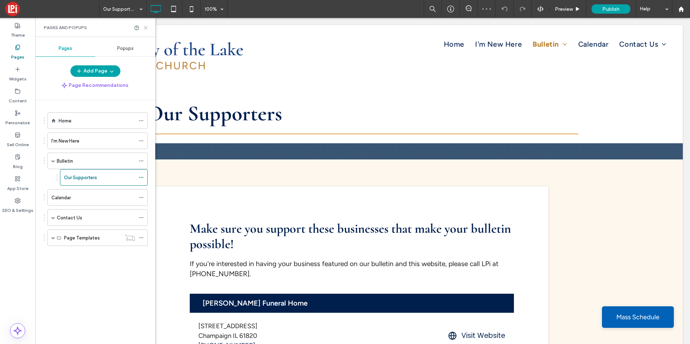
click at [145, 26] on icon at bounding box center [145, 27] width 5 height 5
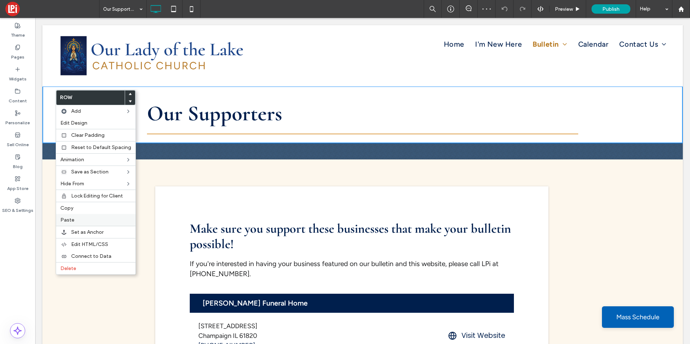
drag, startPoint x: 75, startPoint y: 222, endPoint x: 84, endPoint y: 219, distance: 9.5
click at [75, 222] on label "Paste" at bounding box center [95, 220] width 71 height 6
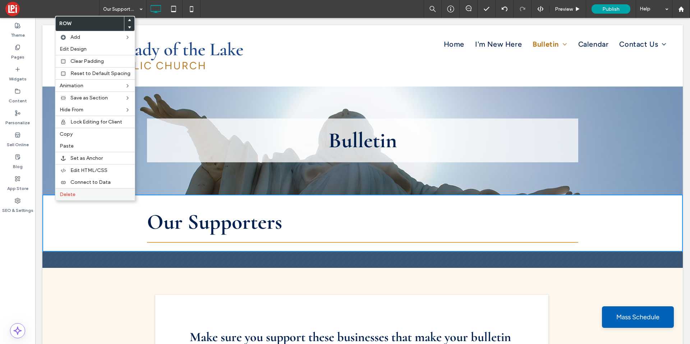
click at [70, 195] on span "Delete" at bounding box center [68, 194] width 16 height 6
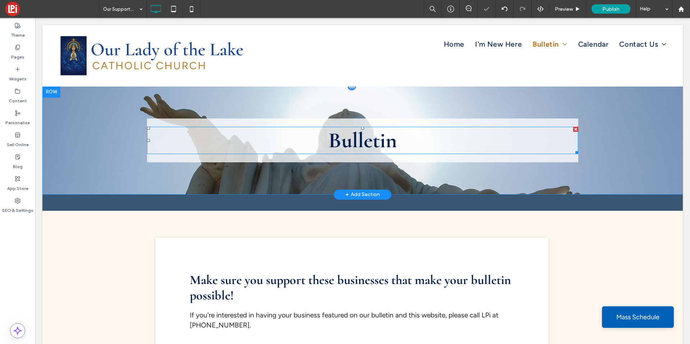
click at [261, 139] on h2 "Bulletin" at bounding box center [362, 141] width 431 height 26
type input "*********"
type input "**"
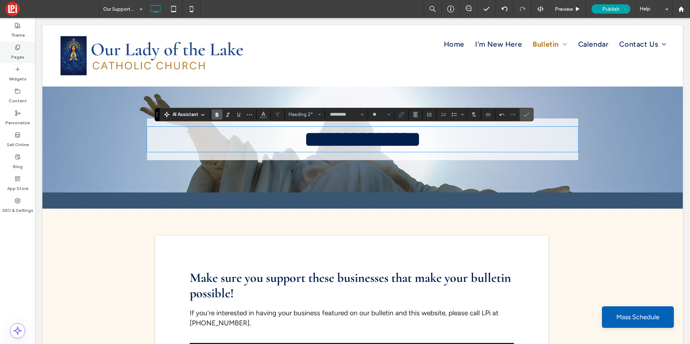
click at [7, 48] on div "Pages" at bounding box center [17, 52] width 35 height 22
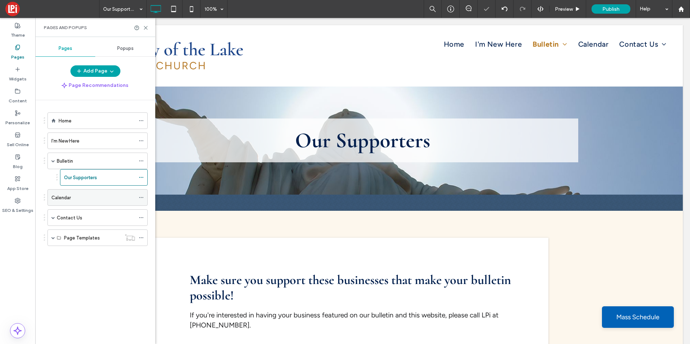
click at [86, 191] on div "Calendar" at bounding box center [93, 198] width 84 height 16
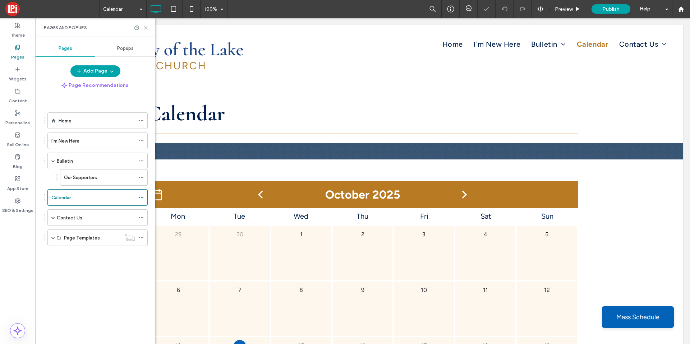
click at [145, 28] on use at bounding box center [145, 27] width 3 height 3
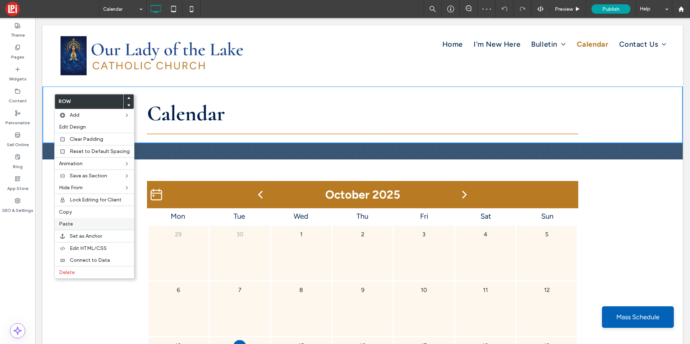
click at [69, 223] on span "Paste" at bounding box center [66, 224] width 14 height 6
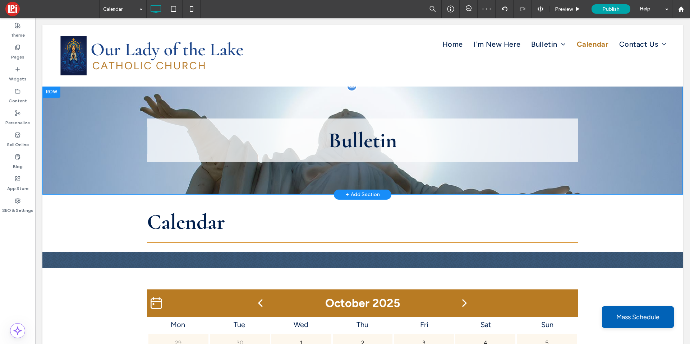
click at [336, 137] on span "Bulletin" at bounding box center [362, 141] width 69 height 26
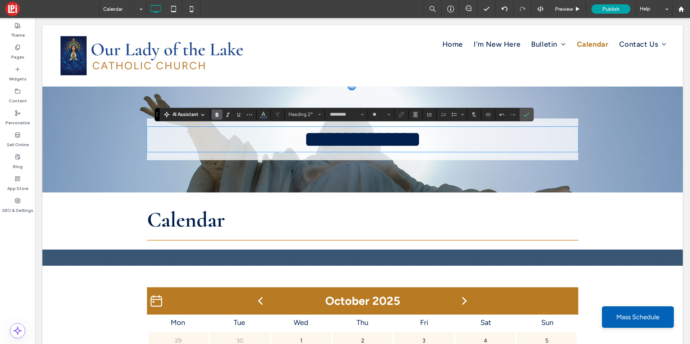
click at [60, 200] on div "Calendar Click To Paste Row + Add Section" at bounding box center [362, 221] width 640 height 57
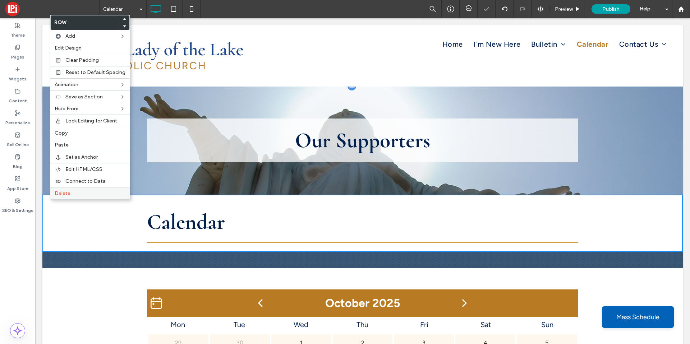
drag, startPoint x: 73, startPoint y: 196, endPoint x: 37, endPoint y: 182, distance: 38.4
click at [73, 196] on label "Delete" at bounding box center [90, 193] width 71 height 6
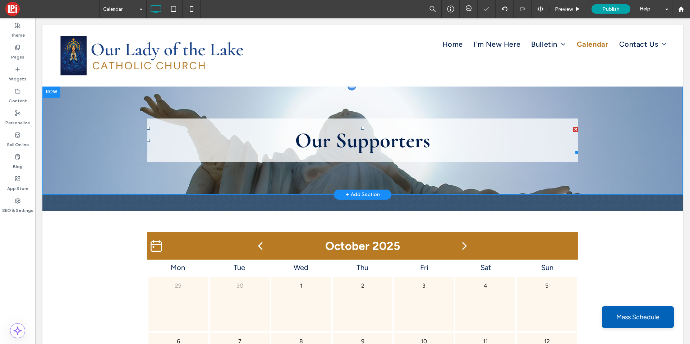
click at [312, 147] on span "Our Supporters" at bounding box center [362, 141] width 135 height 26
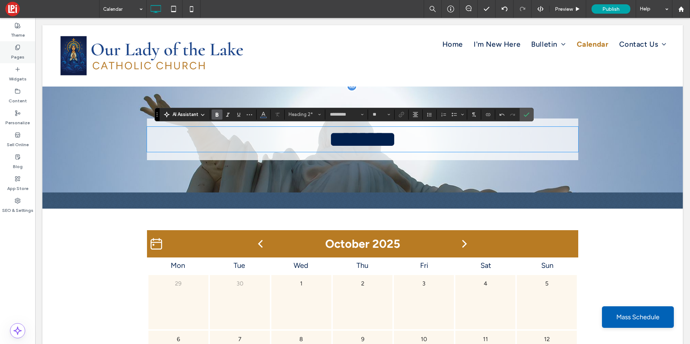
click at [22, 55] on label "Pages" at bounding box center [17, 55] width 13 height 10
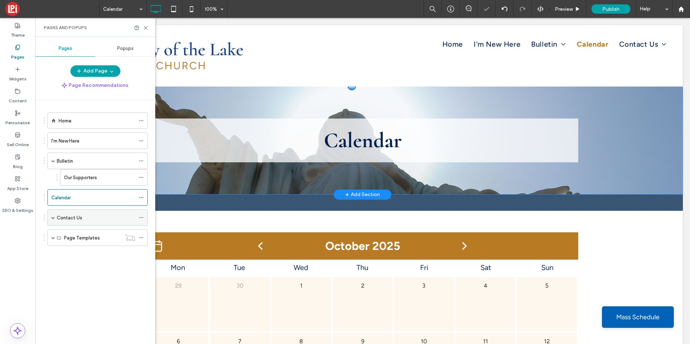
click at [70, 221] on label "Contact Us" at bounding box center [70, 218] width 26 height 13
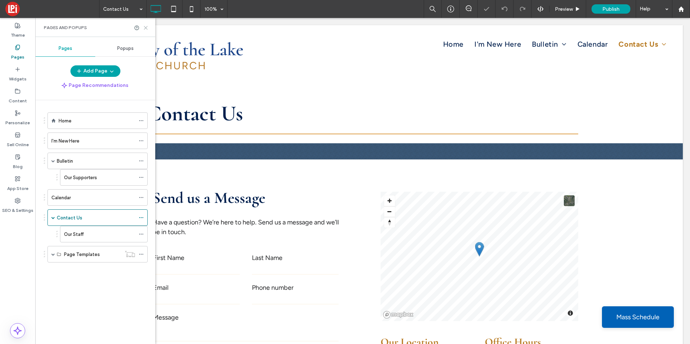
click at [148, 27] on div "Pages and Popups" at bounding box center [95, 27] width 120 height 19
click at [146, 28] on icon at bounding box center [145, 27] width 5 height 5
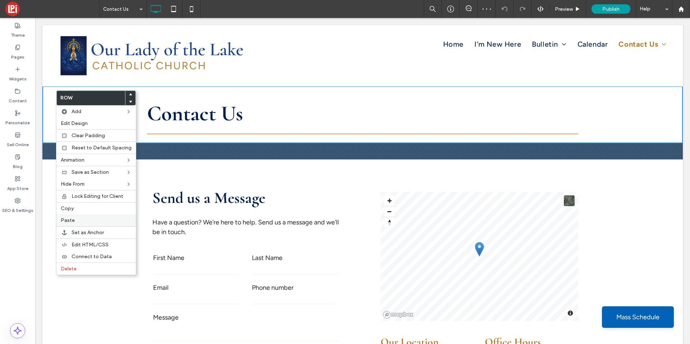
click at [74, 219] on span "Paste" at bounding box center [68, 220] width 14 height 6
